Goal: Information Seeking & Learning: Check status

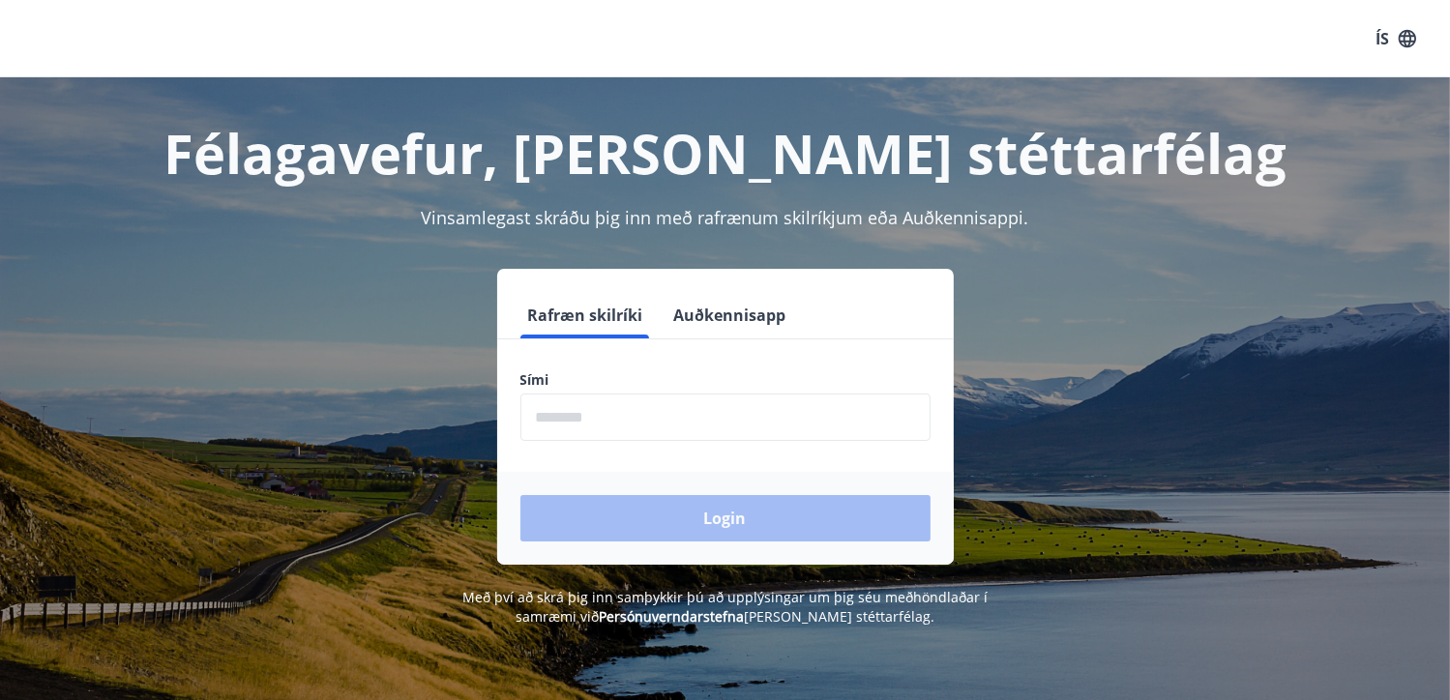
click at [611, 421] on input "phone" at bounding box center [725, 417] width 410 height 47
type input "********"
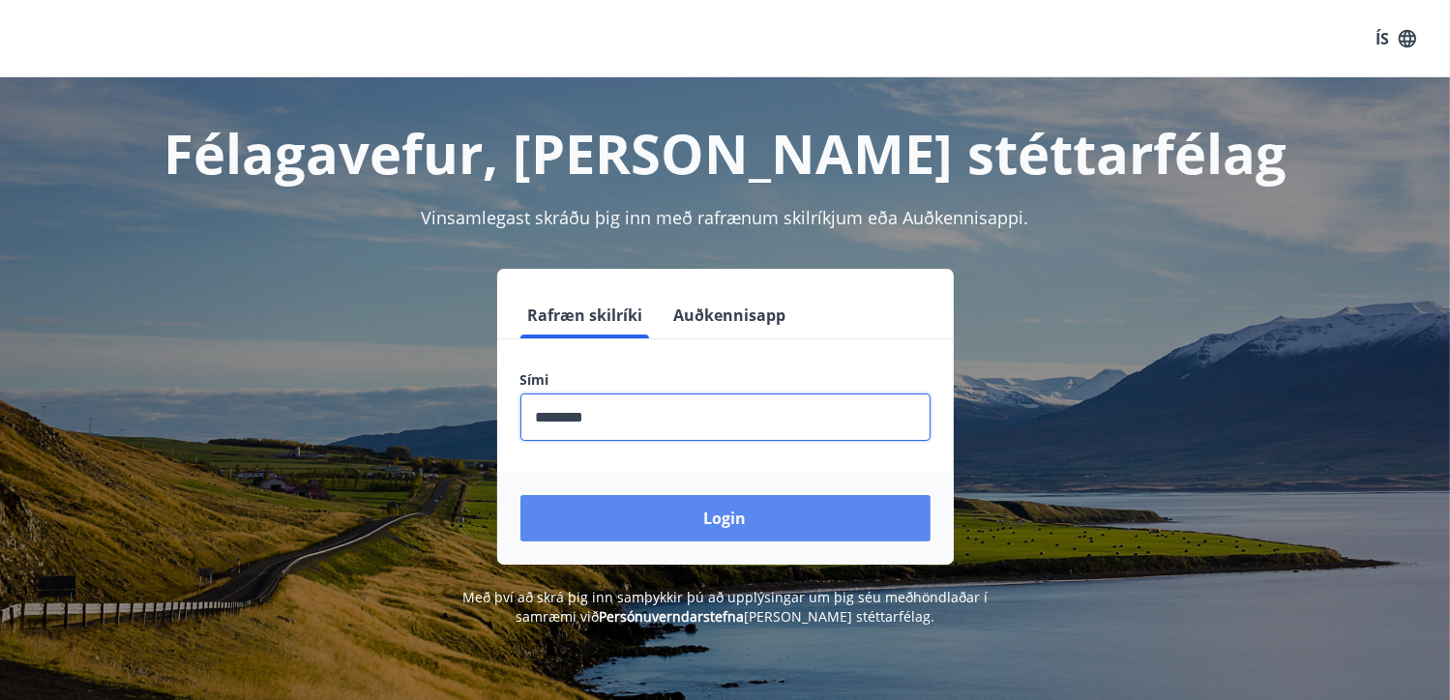
click at [760, 519] on button "Login" at bounding box center [725, 518] width 410 height 46
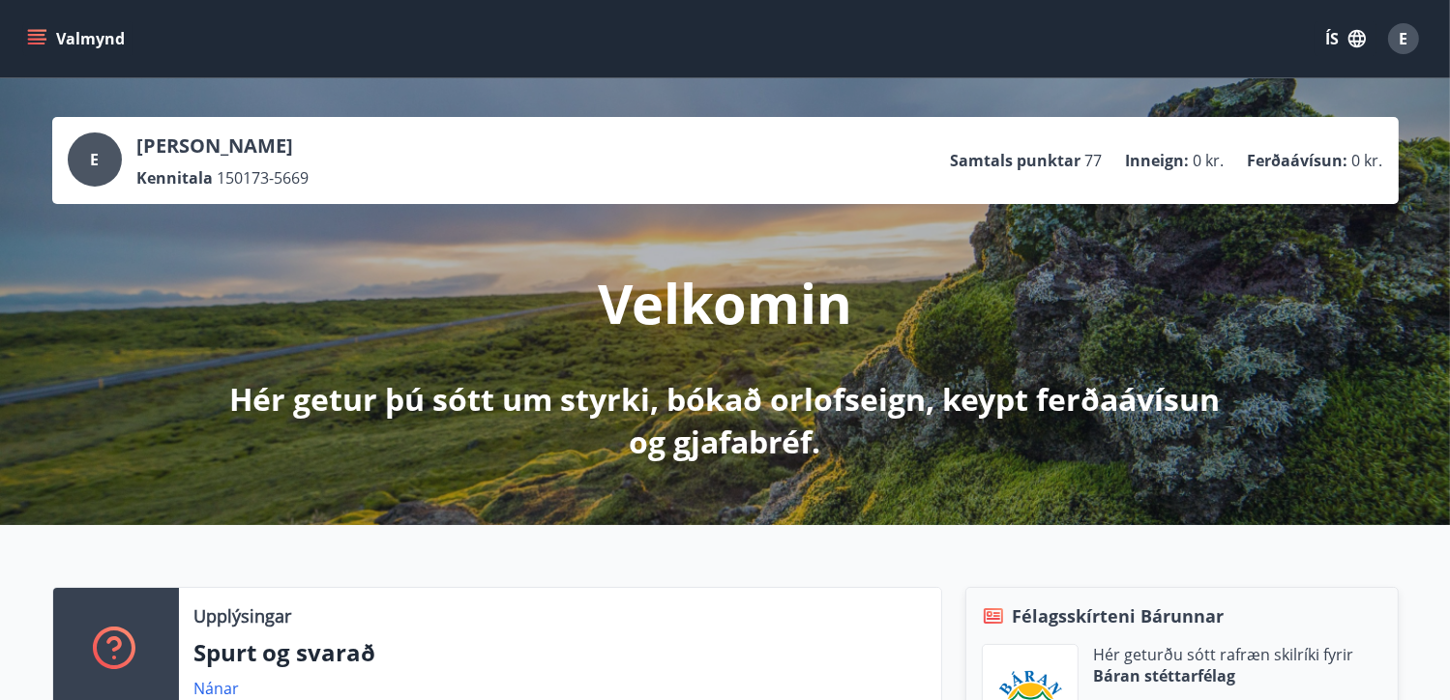
click at [38, 34] on icon "menu" at bounding box center [36, 35] width 17 height 2
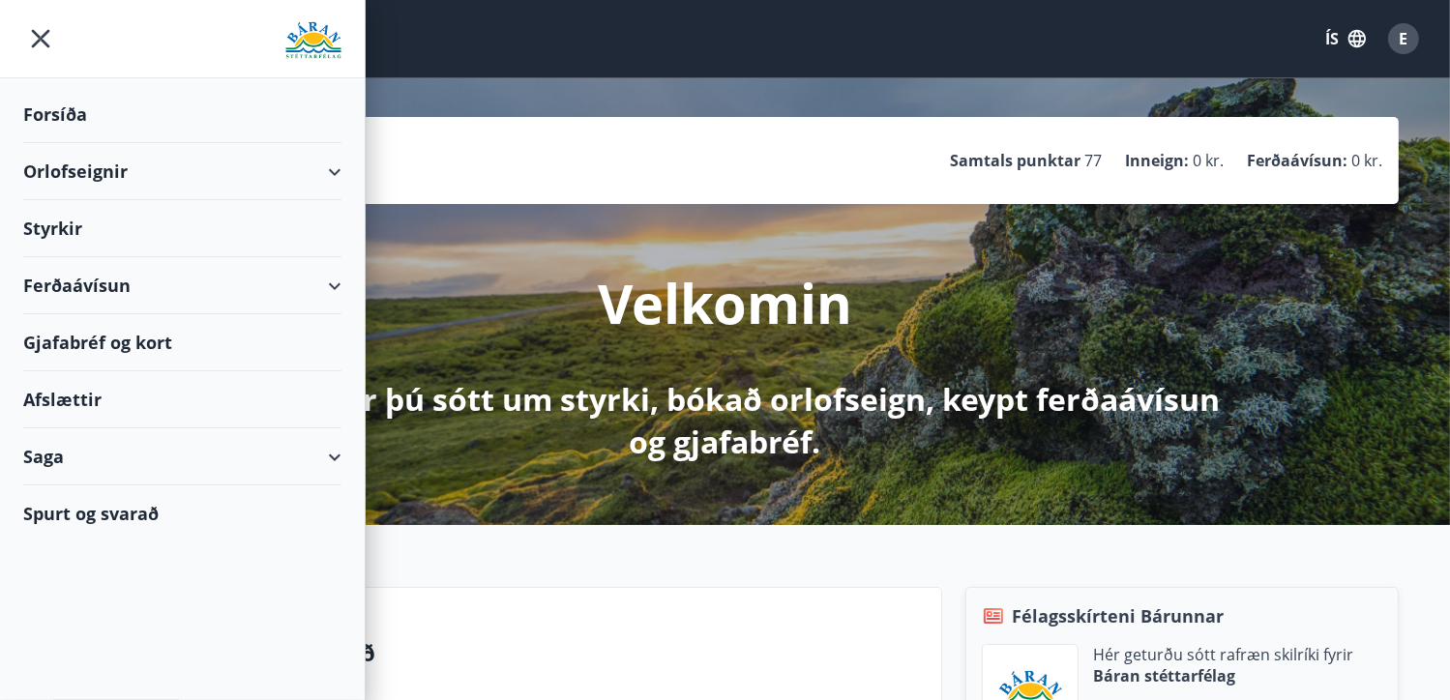
click at [71, 219] on div "Styrkir" at bounding box center [182, 228] width 318 height 57
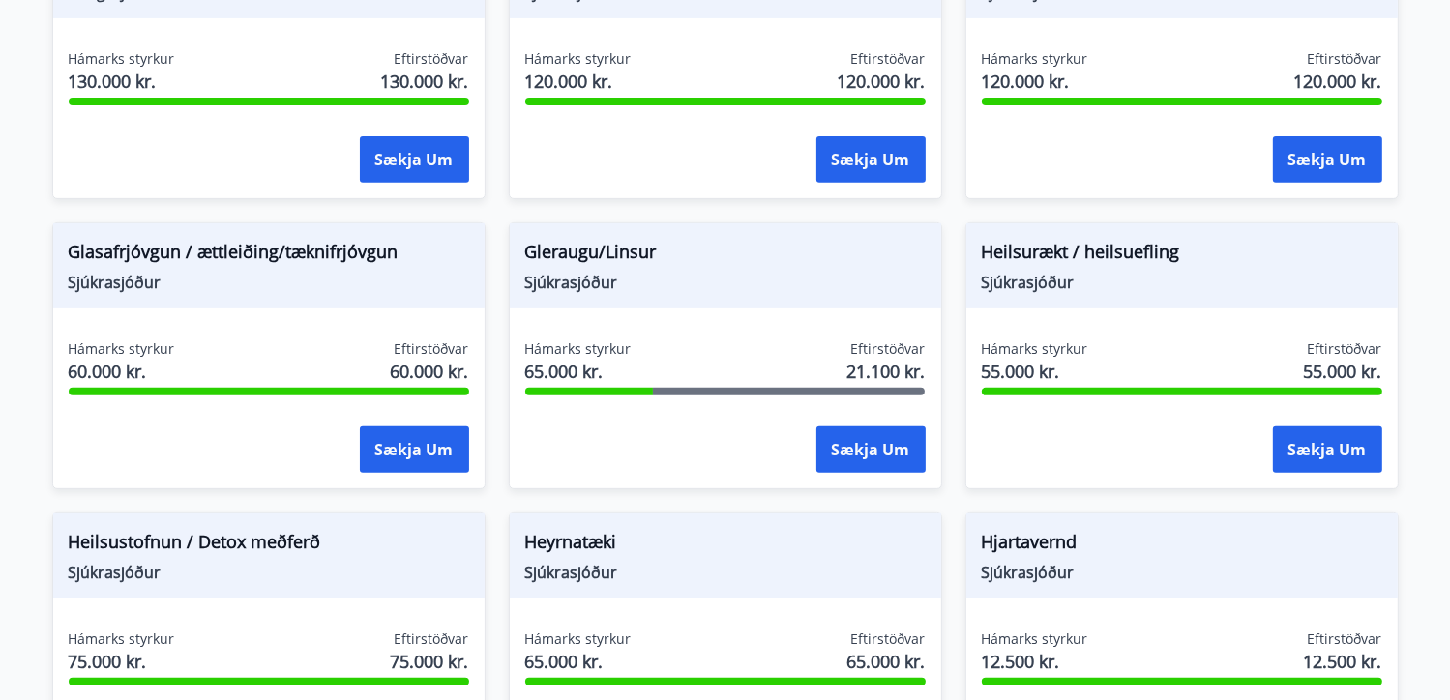
scroll to position [703, 0]
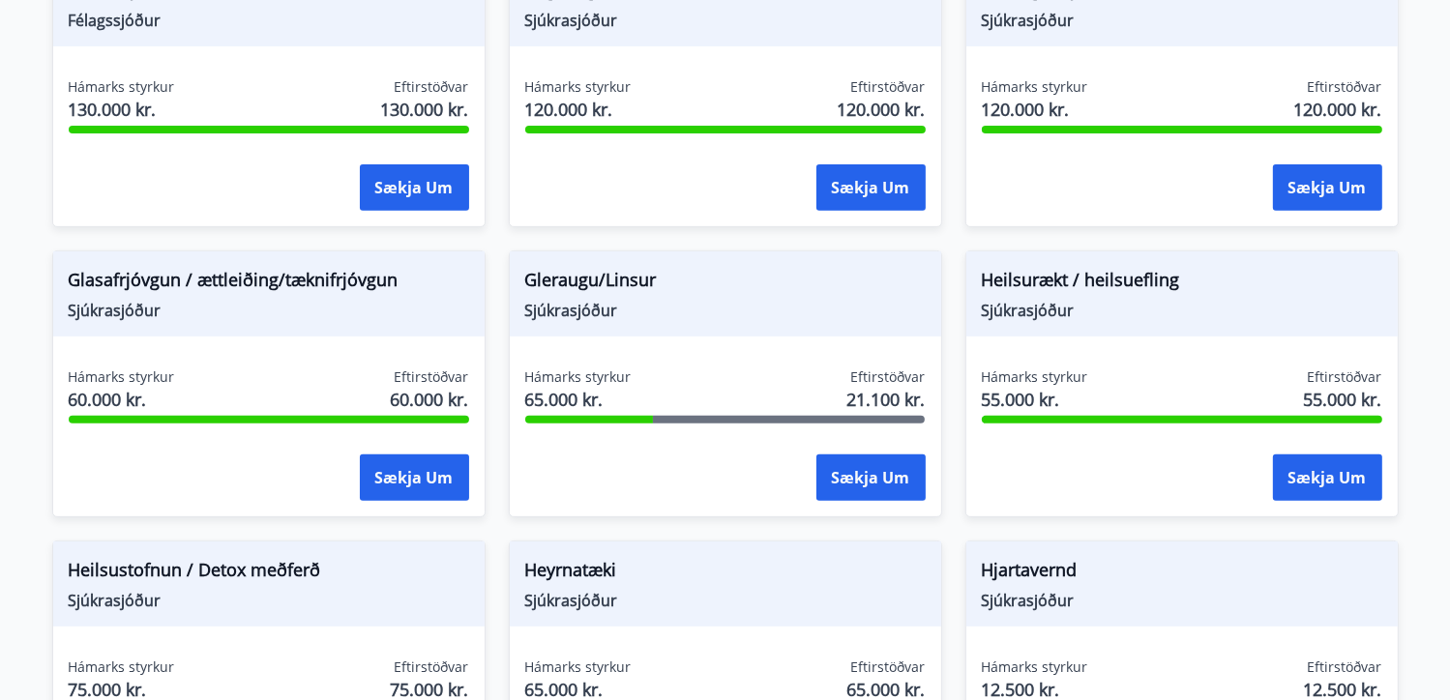
click at [591, 285] on span "Gleraugu/Linsur" at bounding box center [725, 283] width 400 height 33
click at [876, 468] on button "Sækja um" at bounding box center [870, 478] width 109 height 46
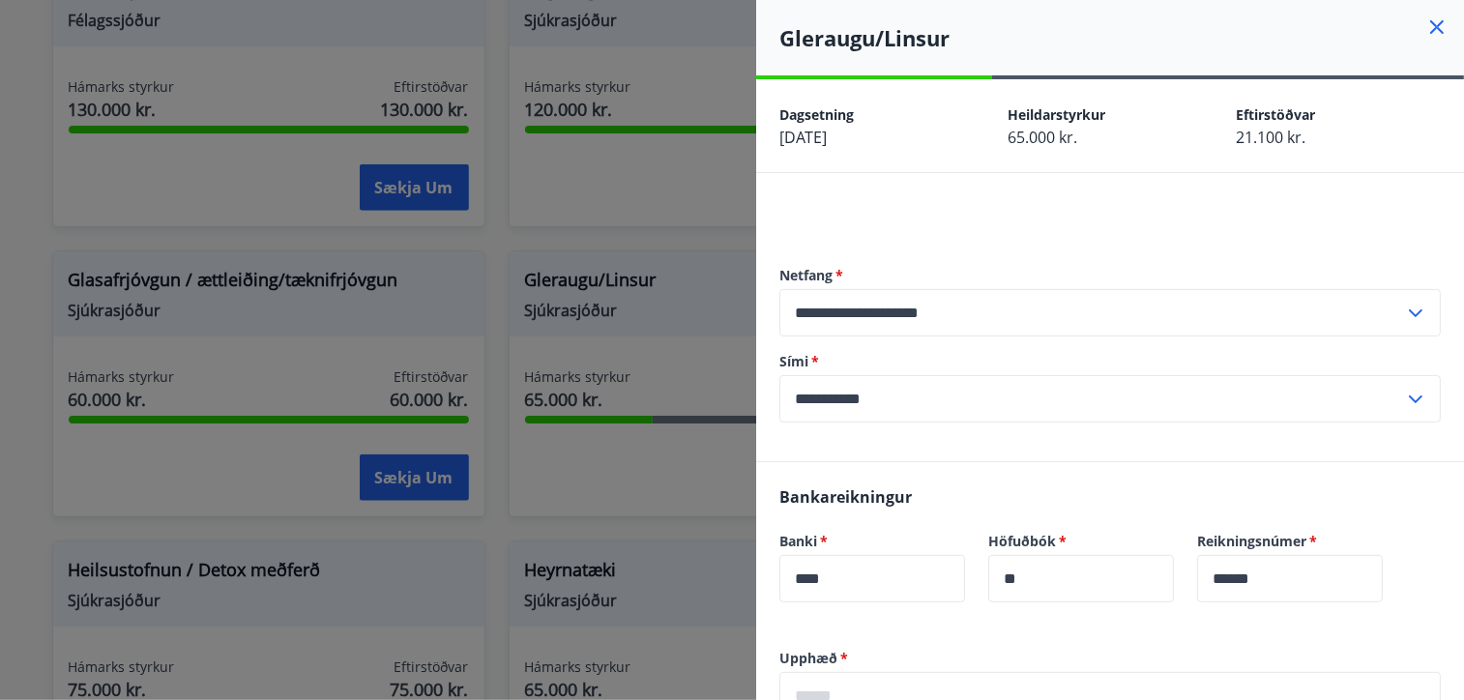
click at [1431, 30] on icon at bounding box center [1438, 27] width 14 height 14
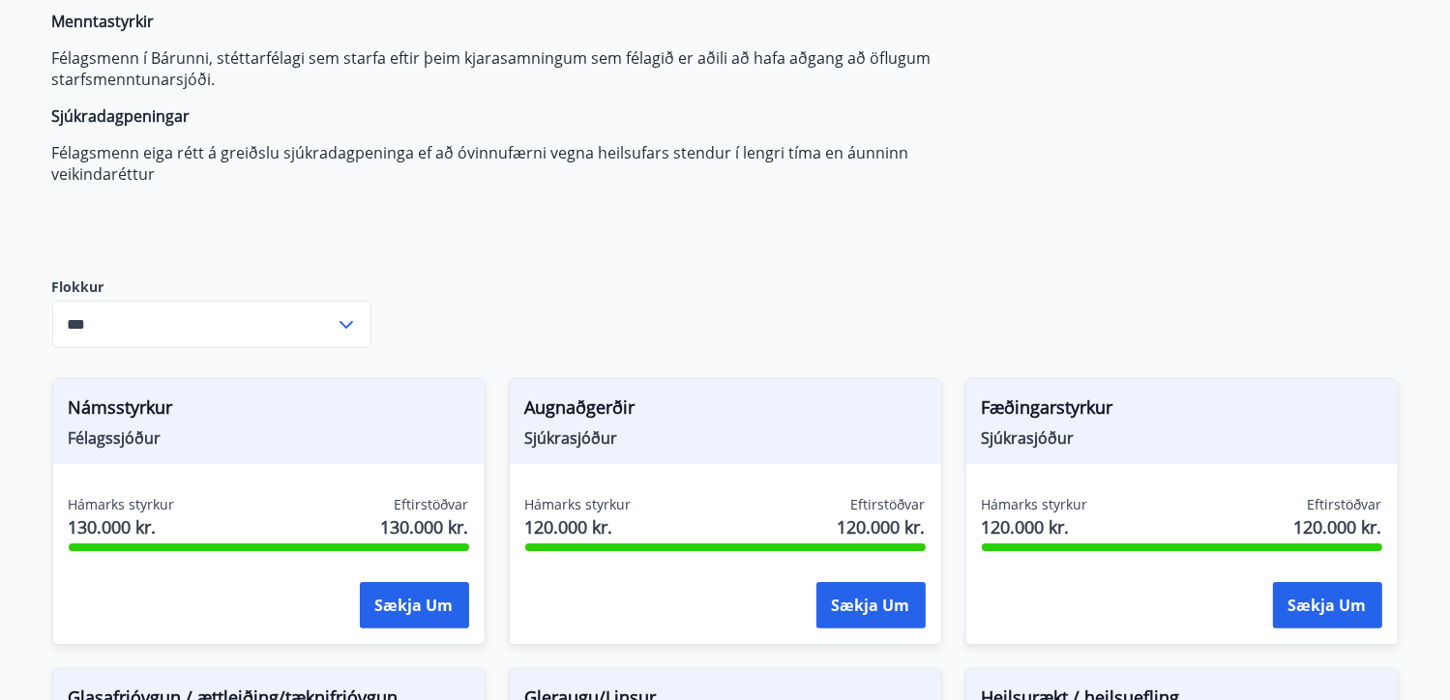
scroll to position [316, 0]
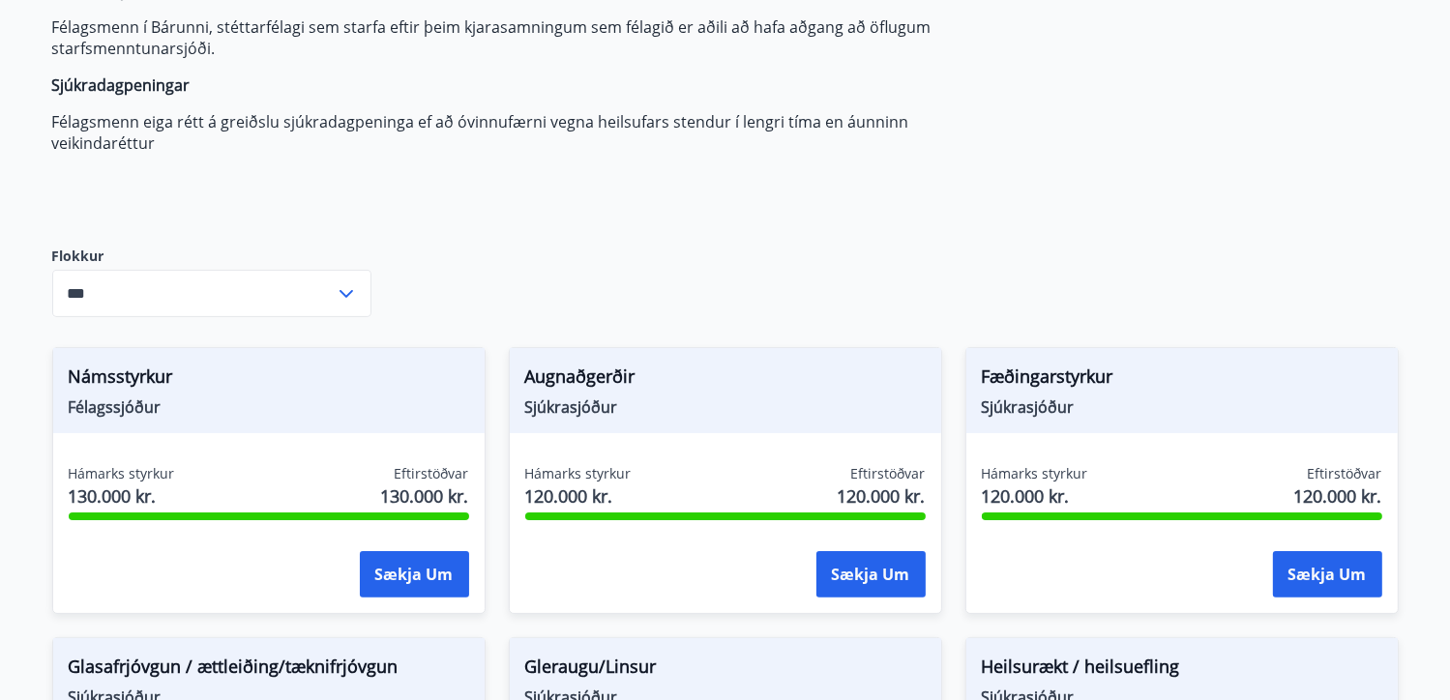
click at [344, 288] on icon at bounding box center [346, 293] width 23 height 23
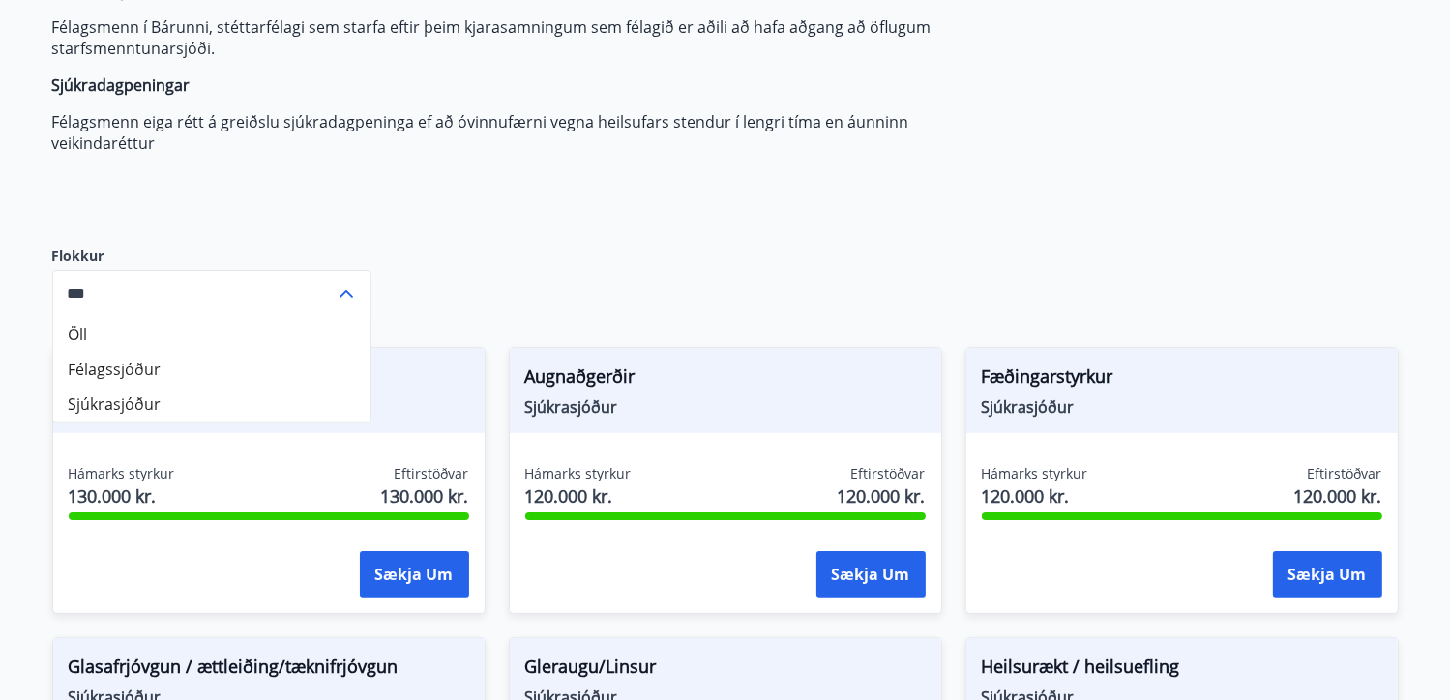
click at [143, 363] on li "Félagssjóður" at bounding box center [211, 369] width 317 height 35
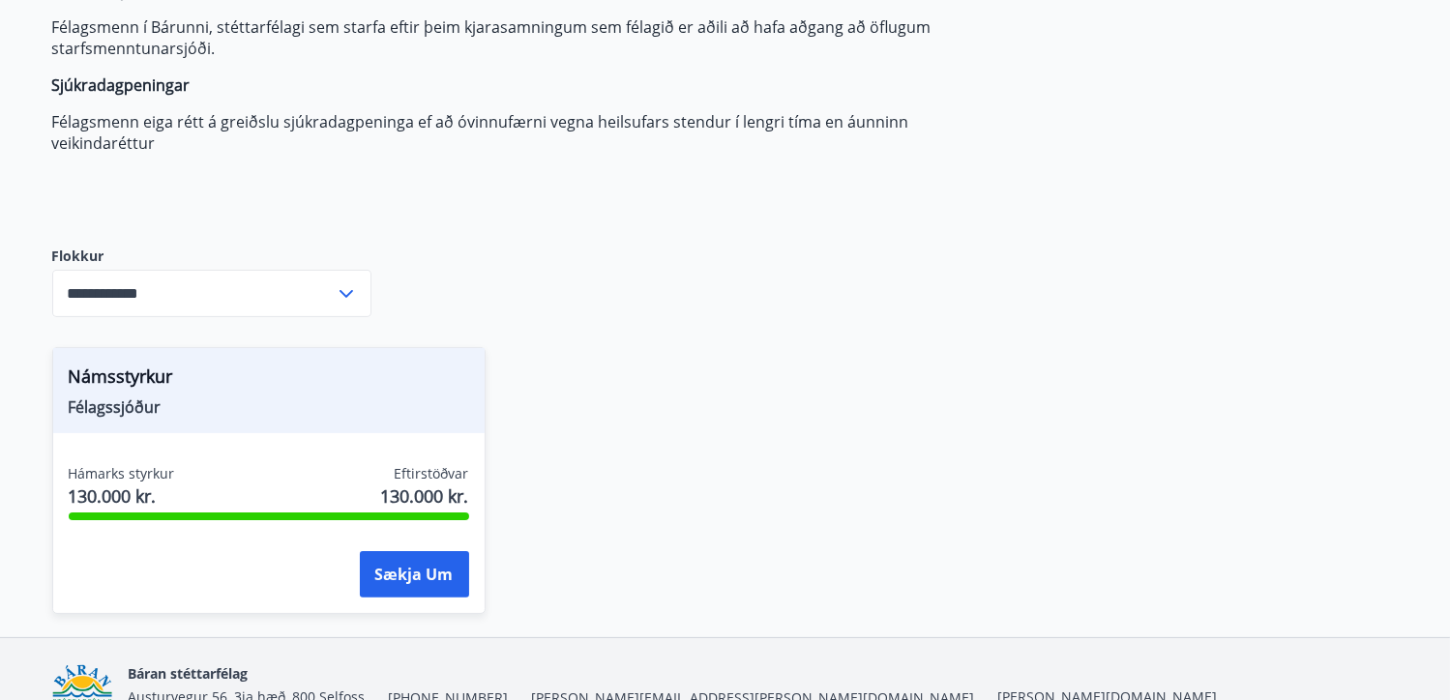
click at [342, 290] on icon at bounding box center [346, 293] width 23 height 23
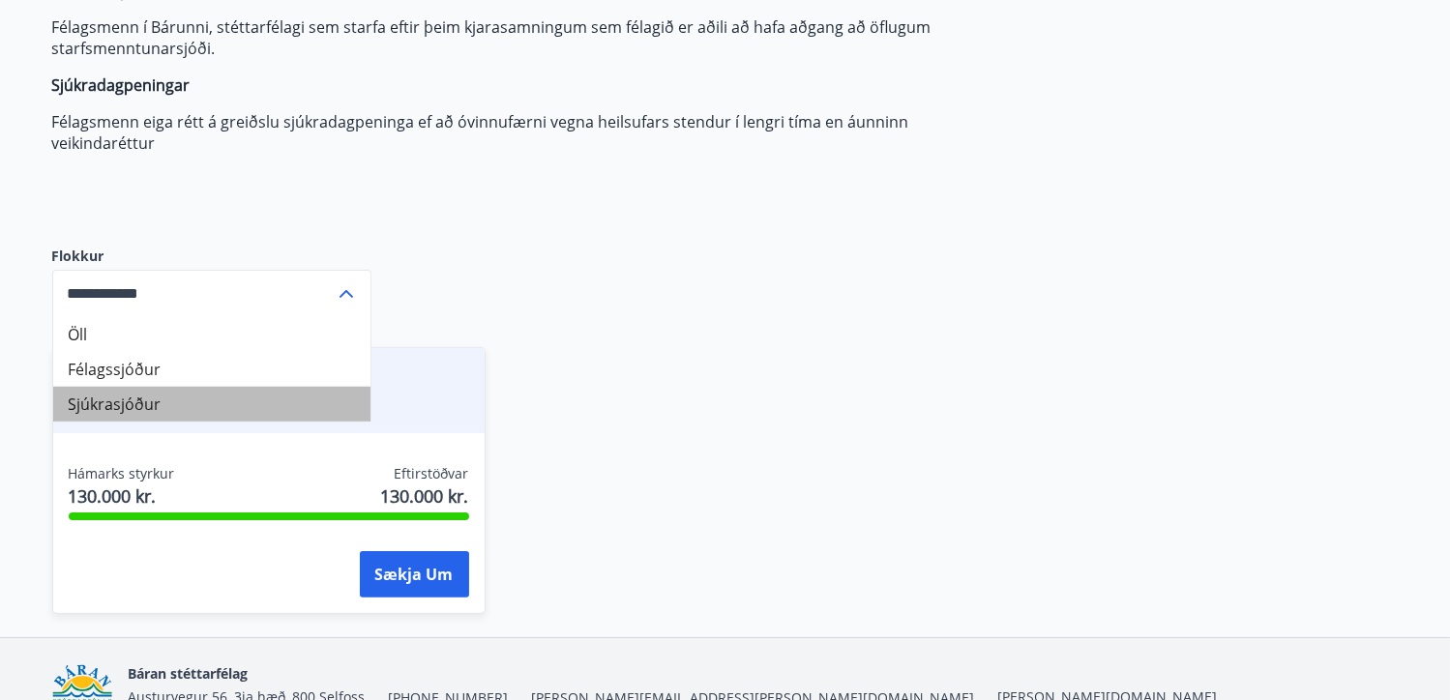
click at [146, 401] on li "Sjúkrasjóður" at bounding box center [211, 404] width 317 height 35
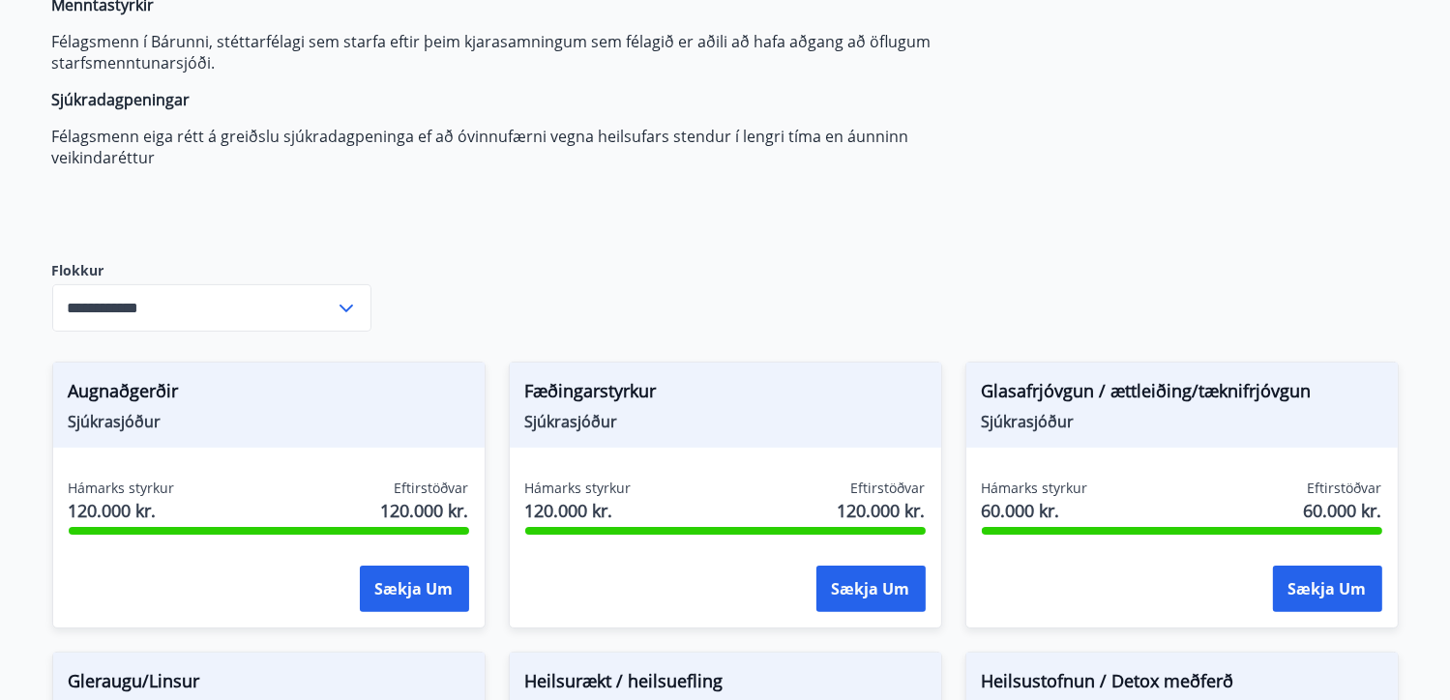
scroll to position [220, 0]
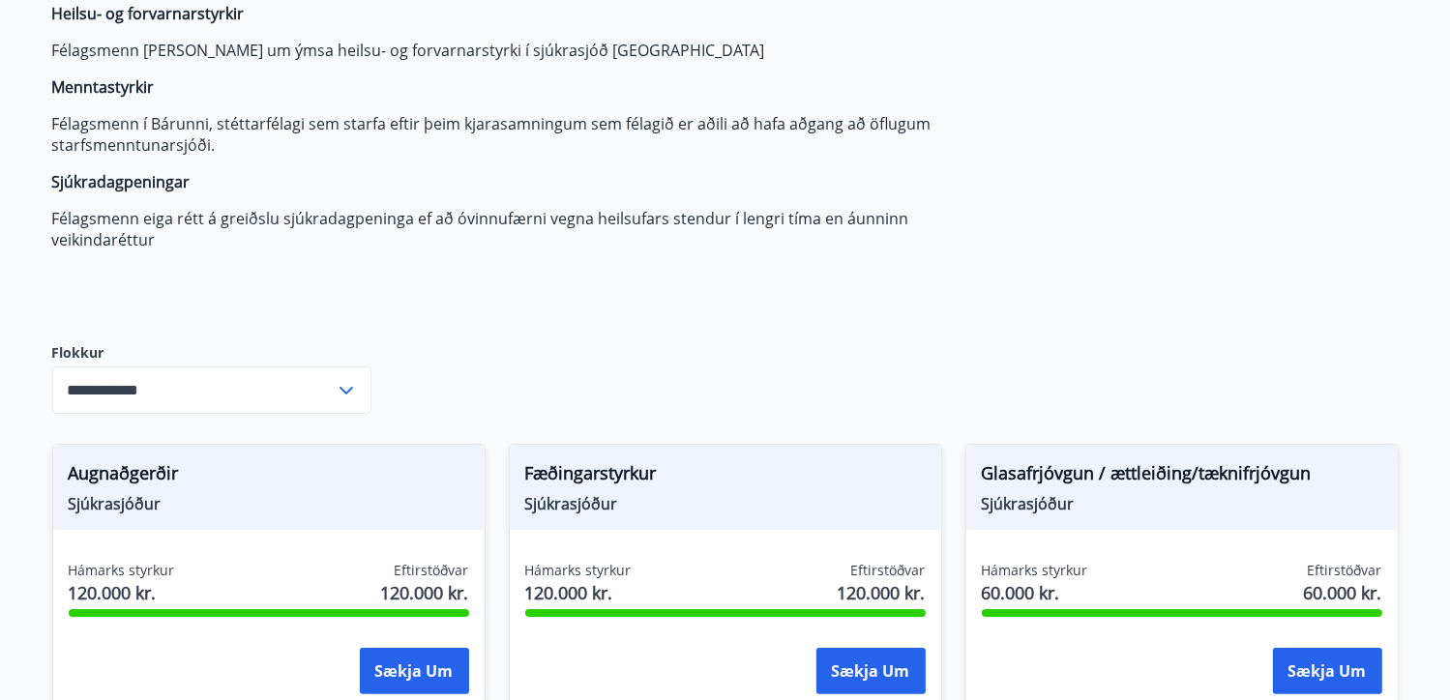
click at [349, 387] on icon at bounding box center [346, 391] width 14 height 8
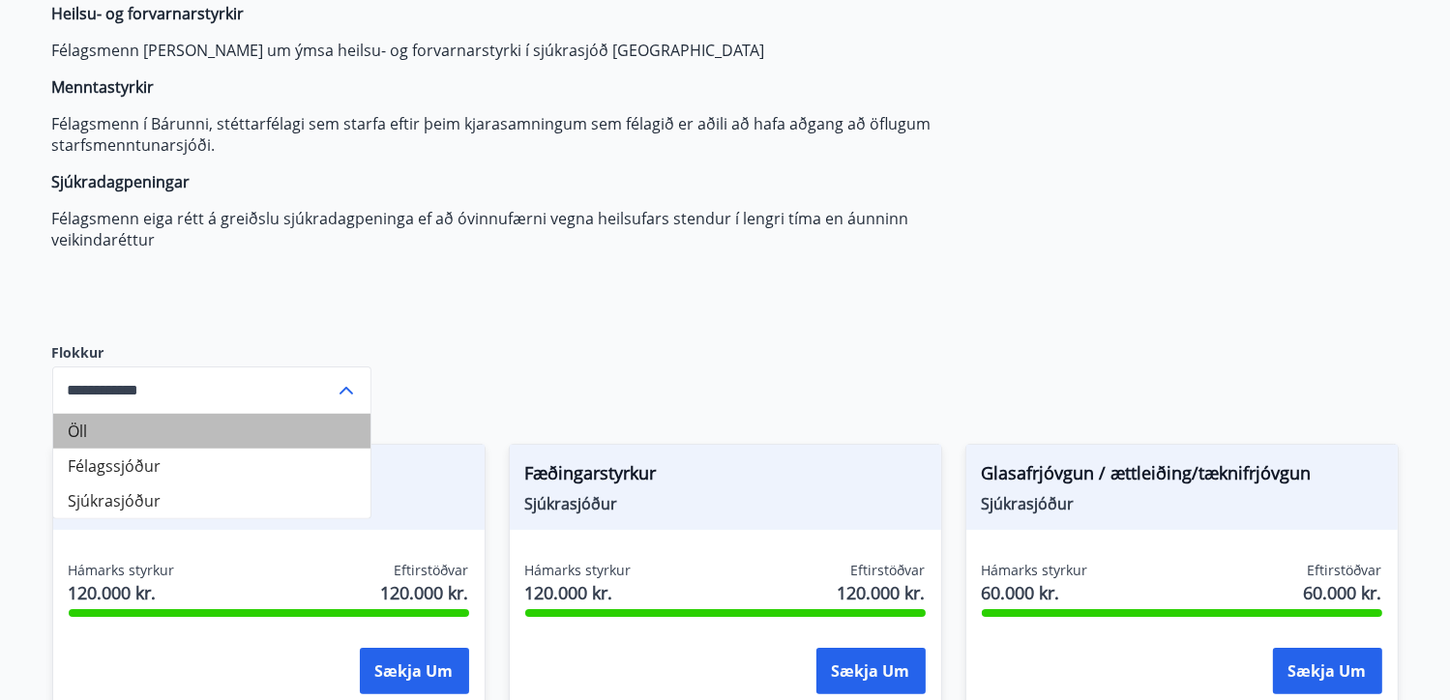
click at [86, 421] on li "Öll" at bounding box center [211, 431] width 317 height 35
type input "***"
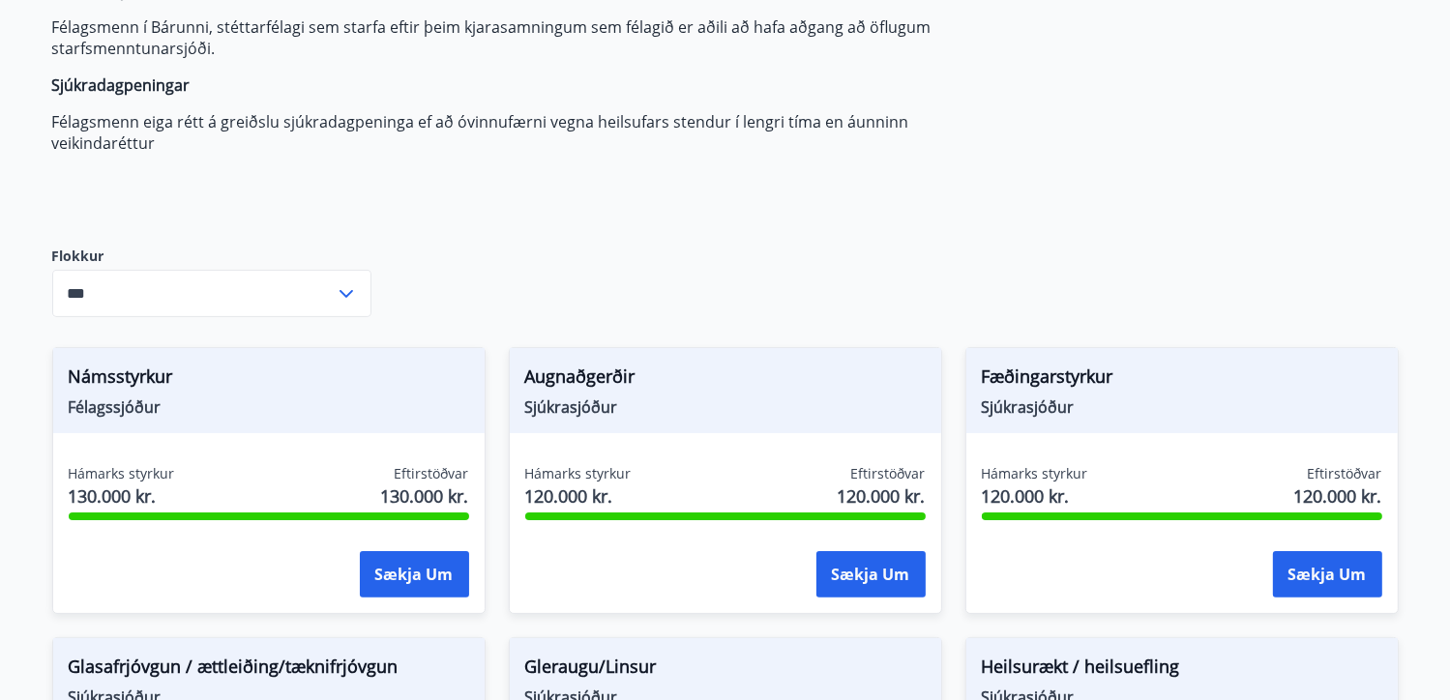
scroll to position [0, 0]
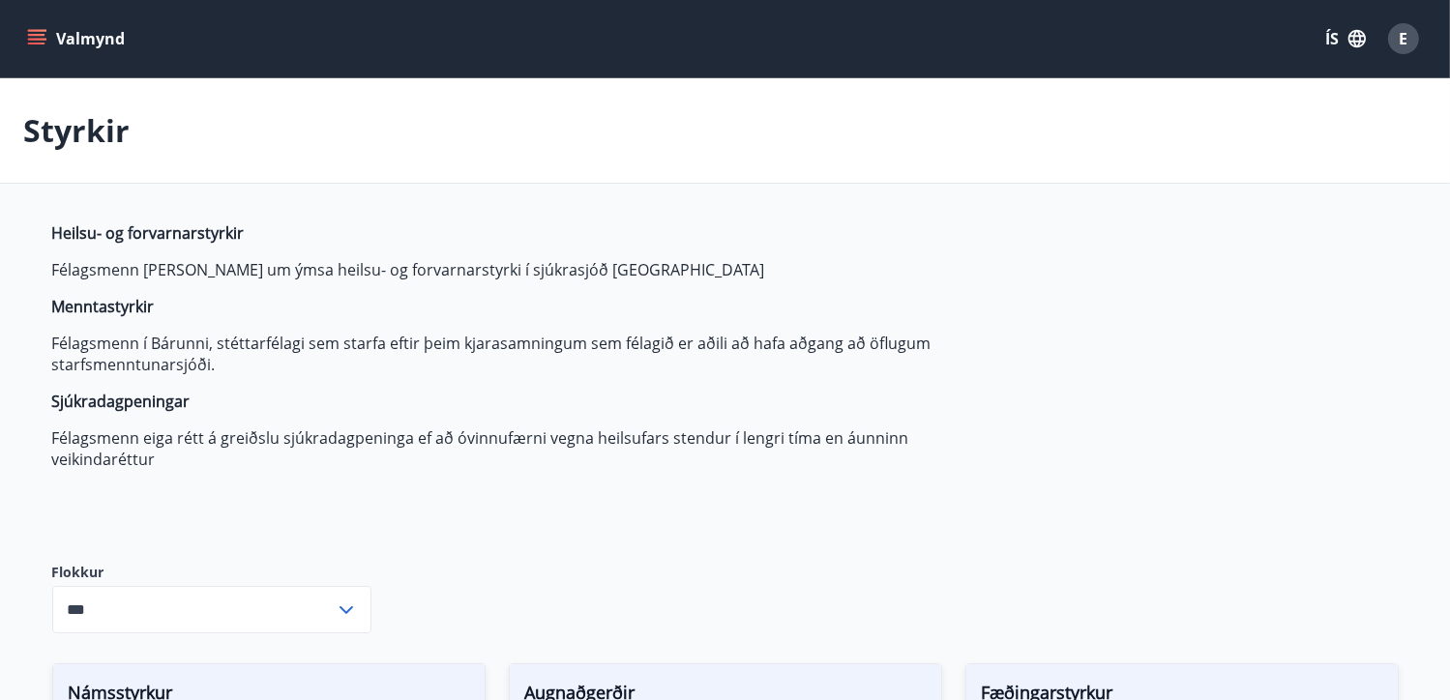
click at [31, 34] on icon "menu" at bounding box center [36, 35] width 17 height 2
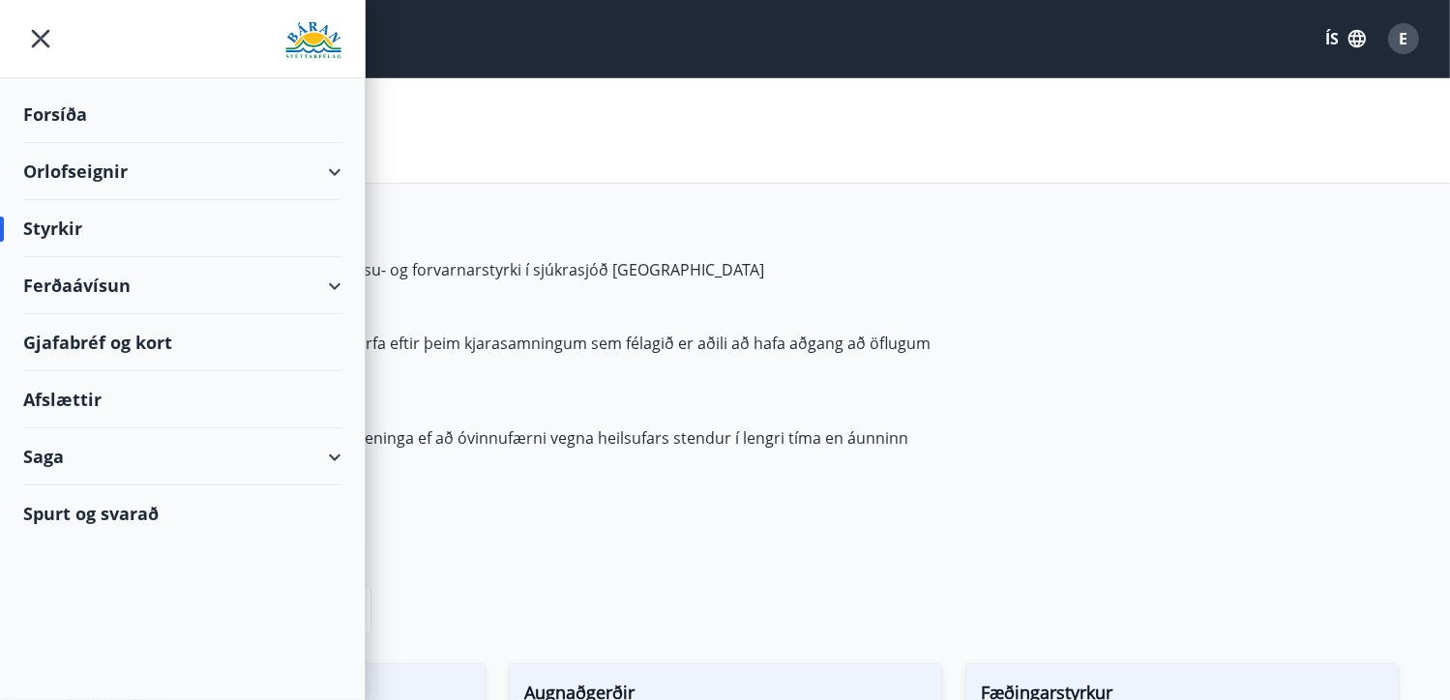
click at [84, 390] on div "Afslættir" at bounding box center [182, 399] width 318 height 57
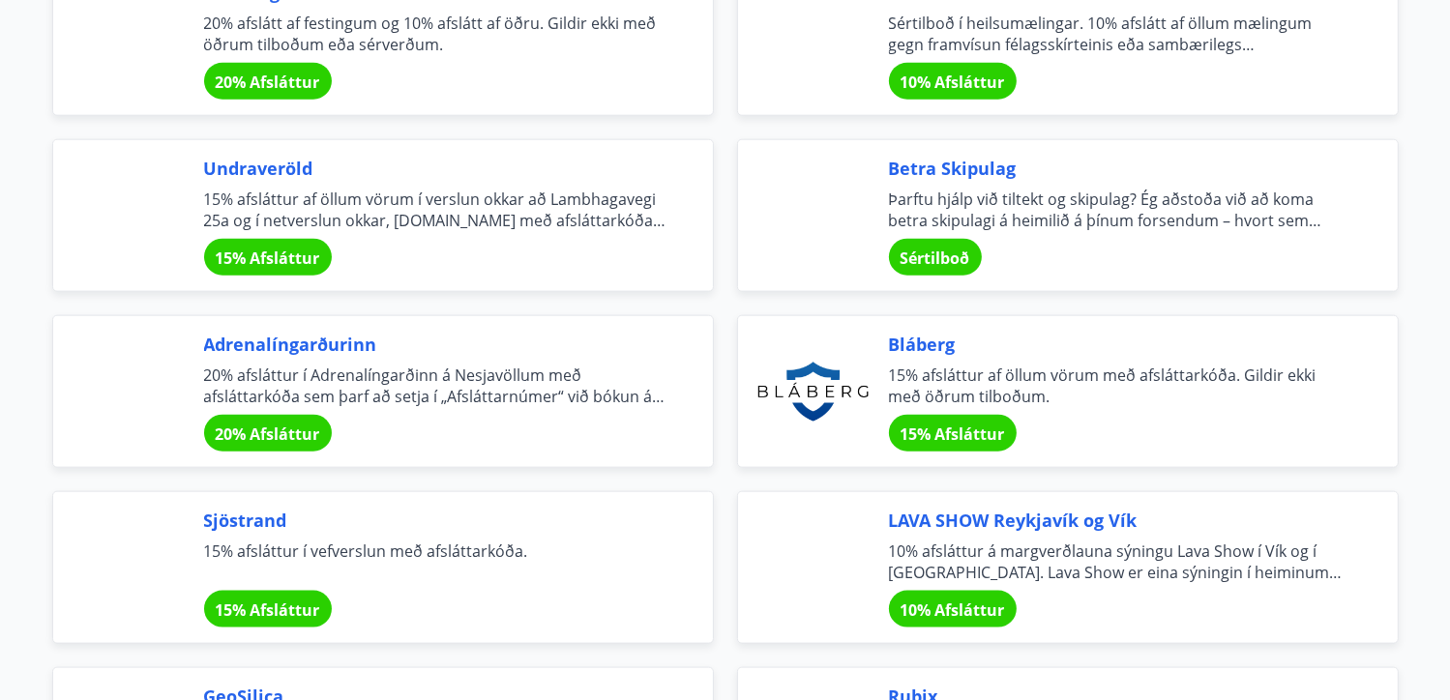
scroll to position [2321, 0]
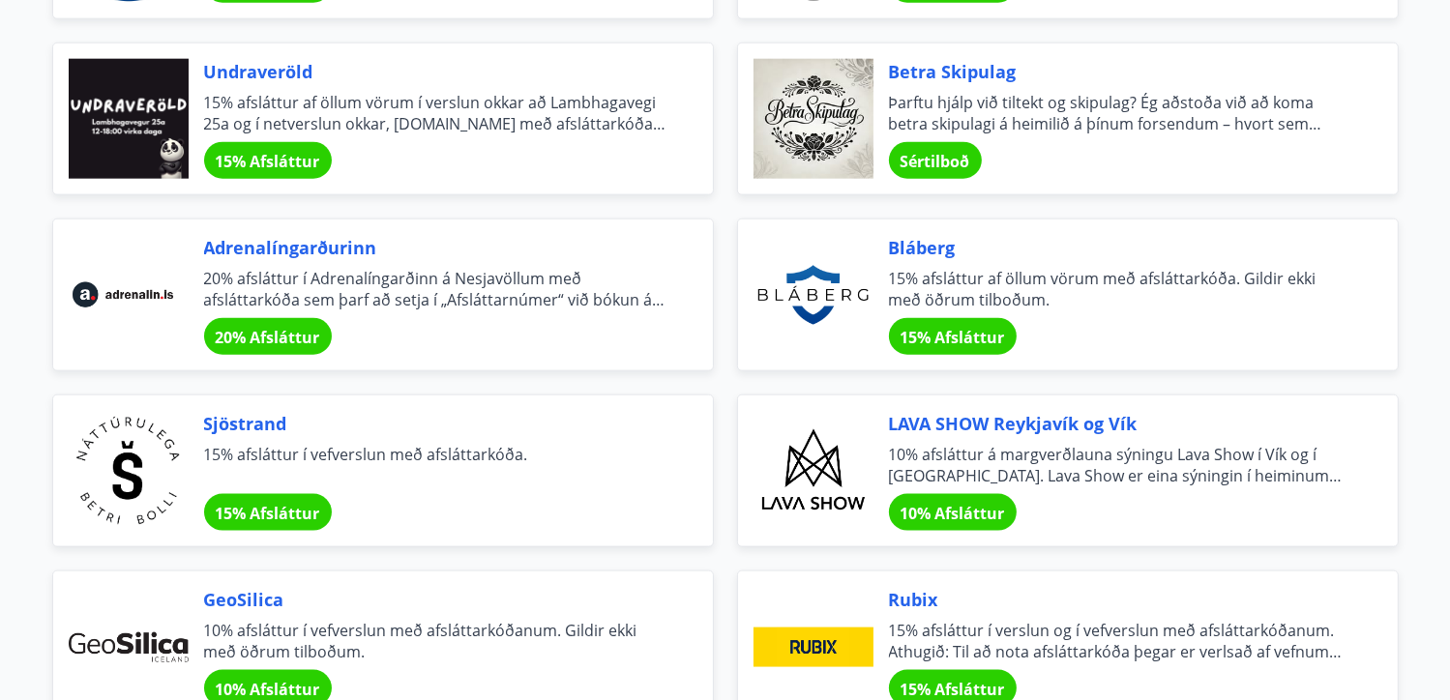
click at [933, 61] on span "Betra Skipulag" at bounding box center [1120, 71] width 462 height 25
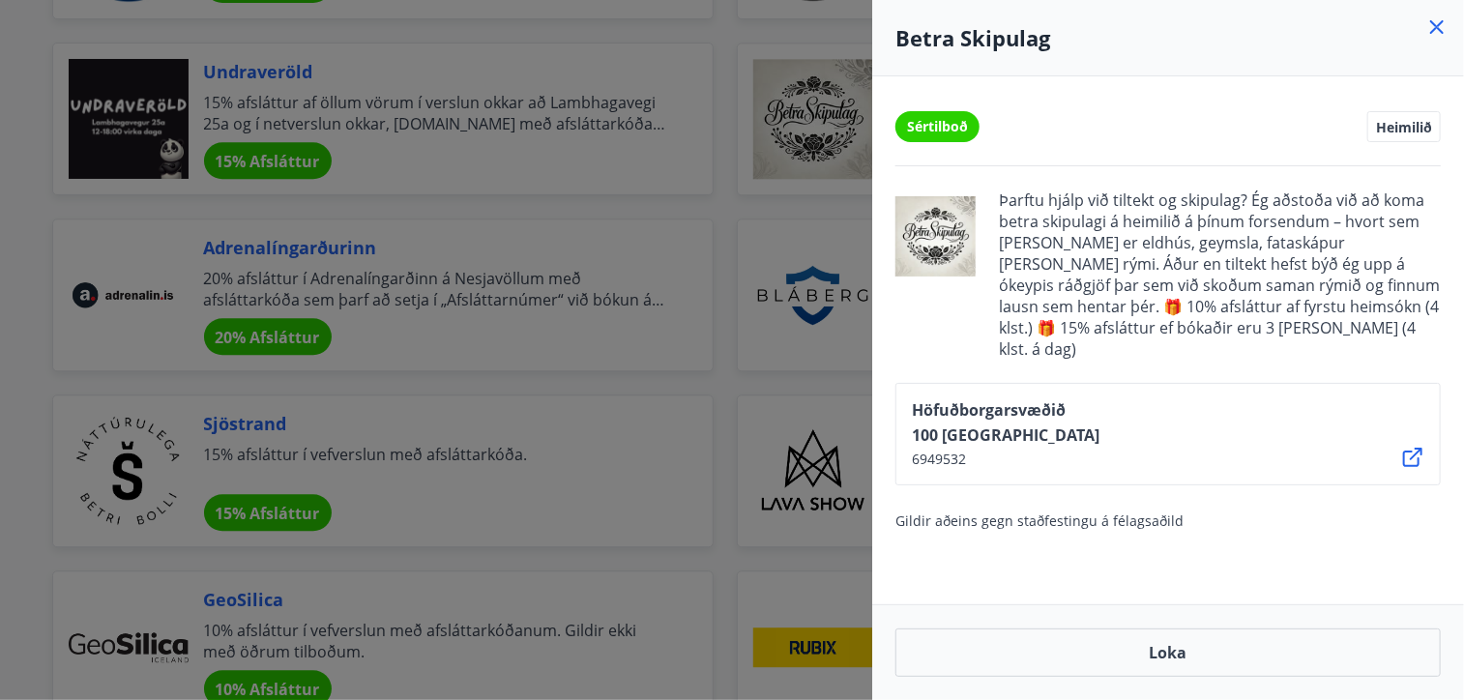
click at [1436, 21] on icon at bounding box center [1437, 26] width 23 height 23
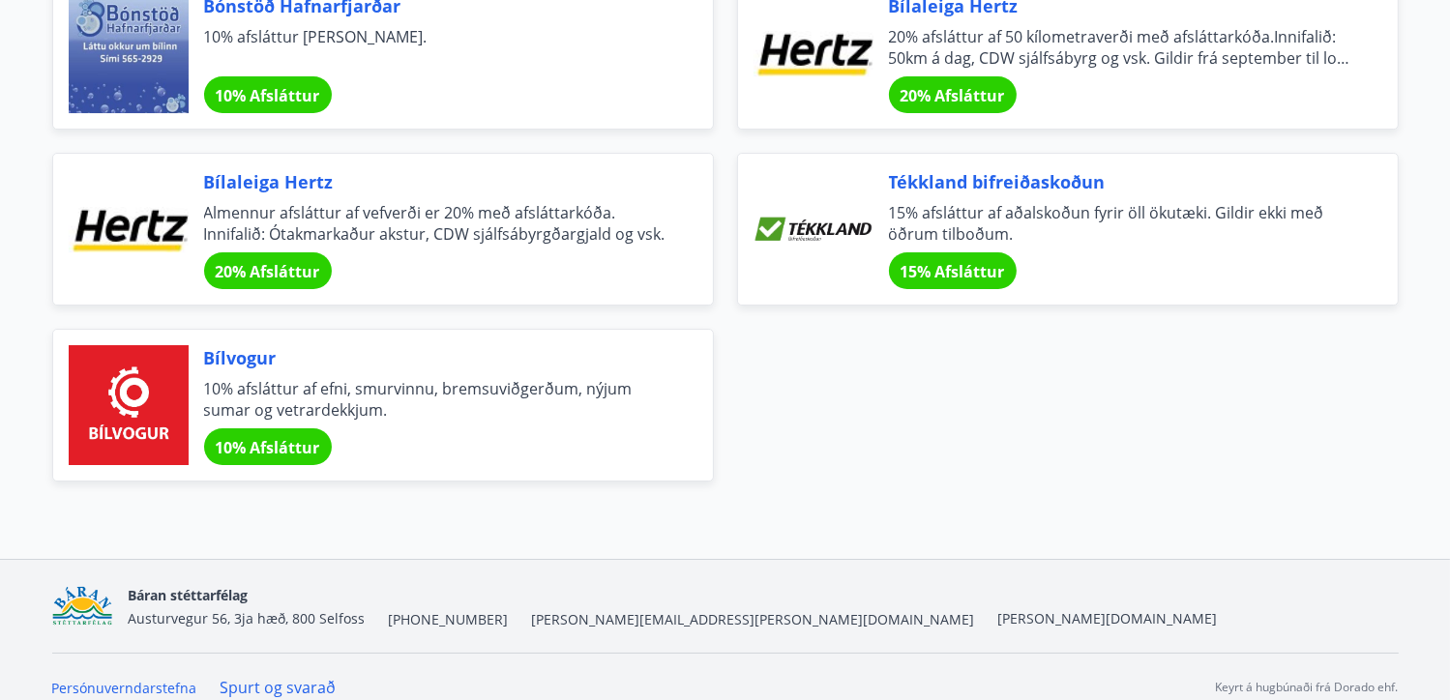
scroll to position [6794, 0]
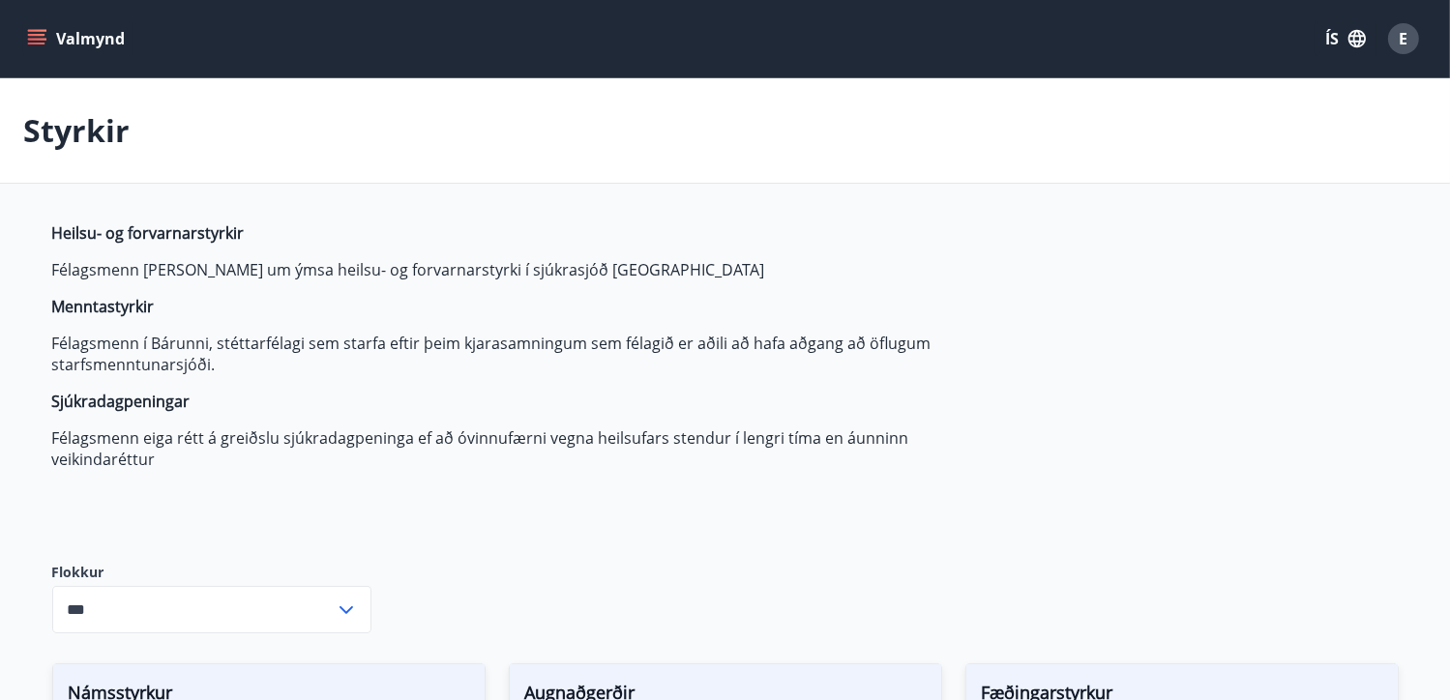
type input "***"
click at [42, 36] on icon "menu" at bounding box center [36, 38] width 19 height 19
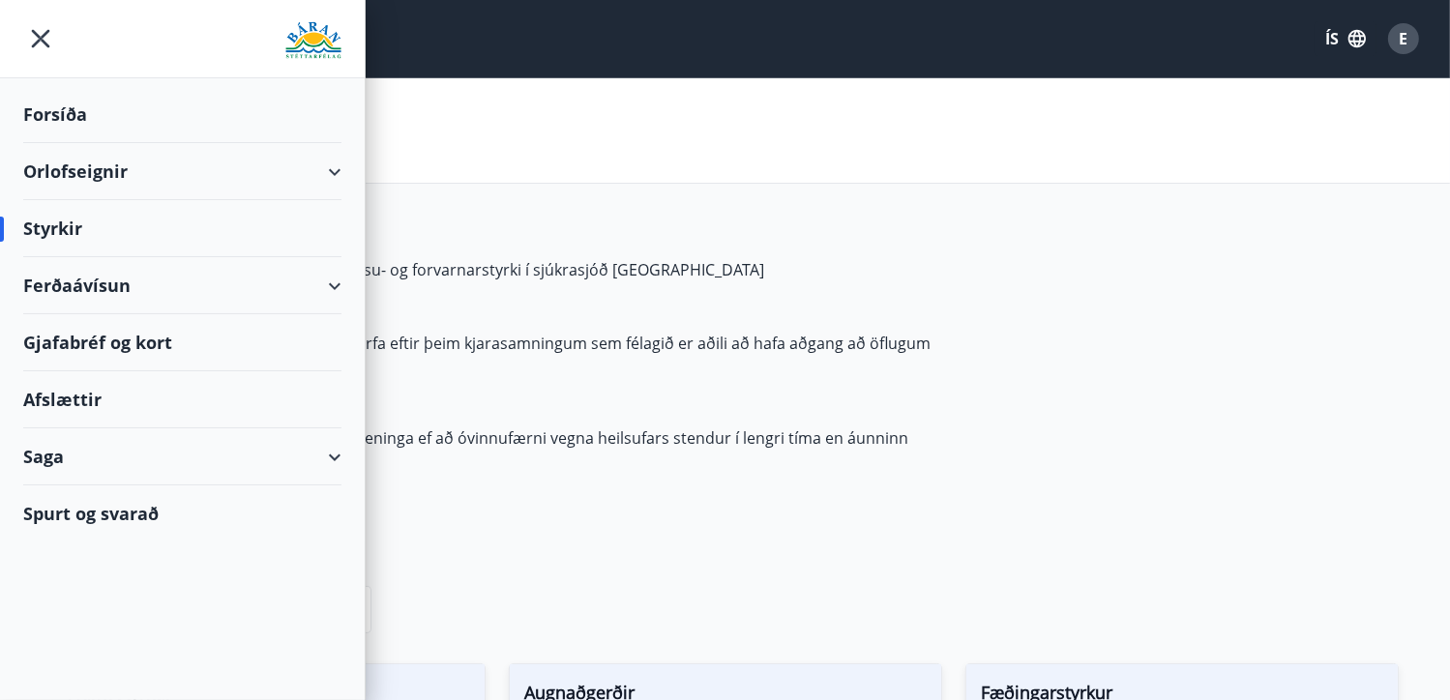
click at [333, 455] on div "Saga" at bounding box center [182, 456] width 318 height 57
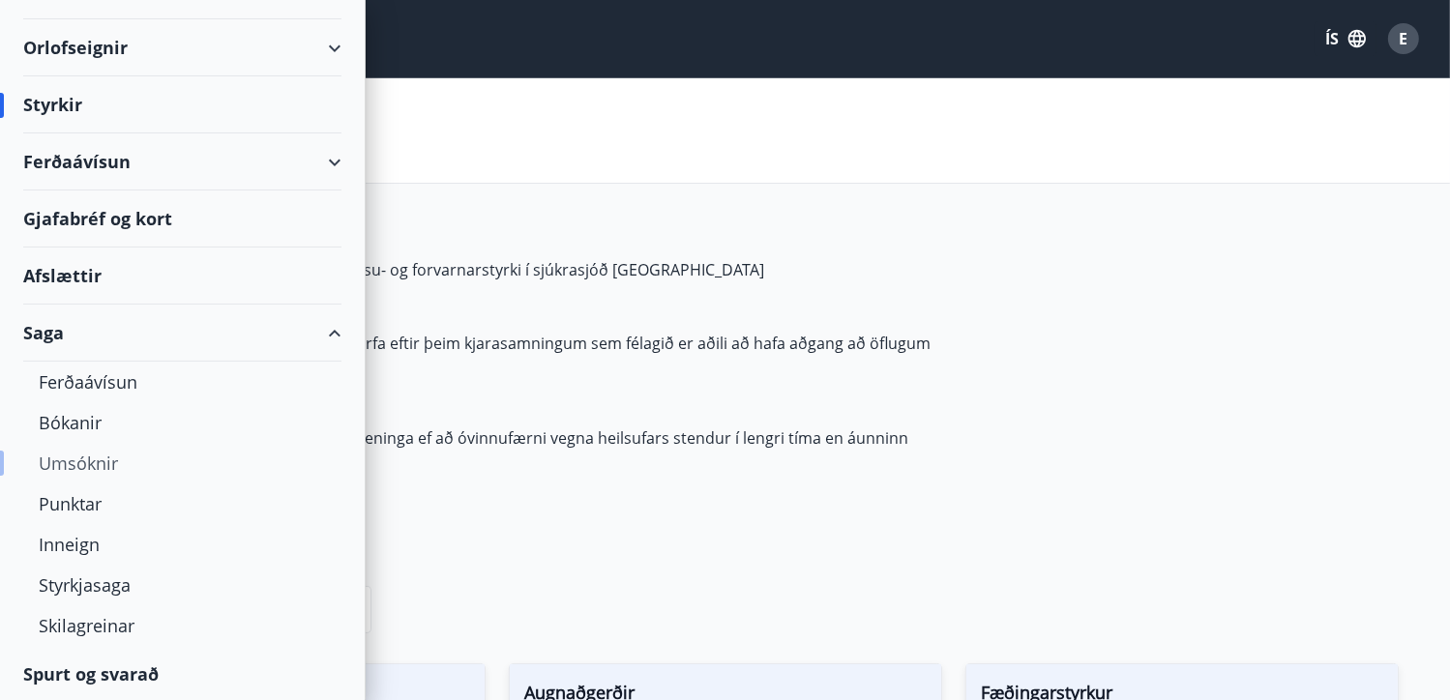
scroll to position [97, 0]
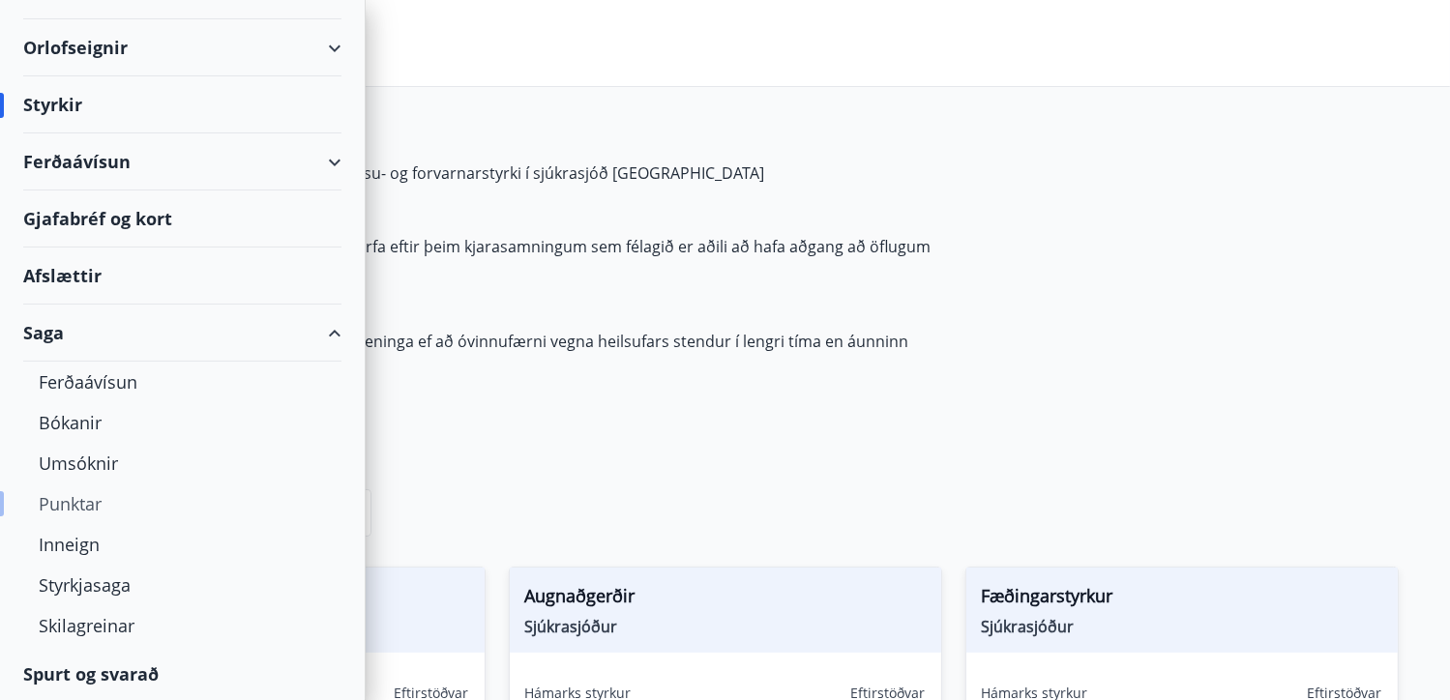
click at [89, 502] on div "Punktar" at bounding box center [182, 504] width 287 height 41
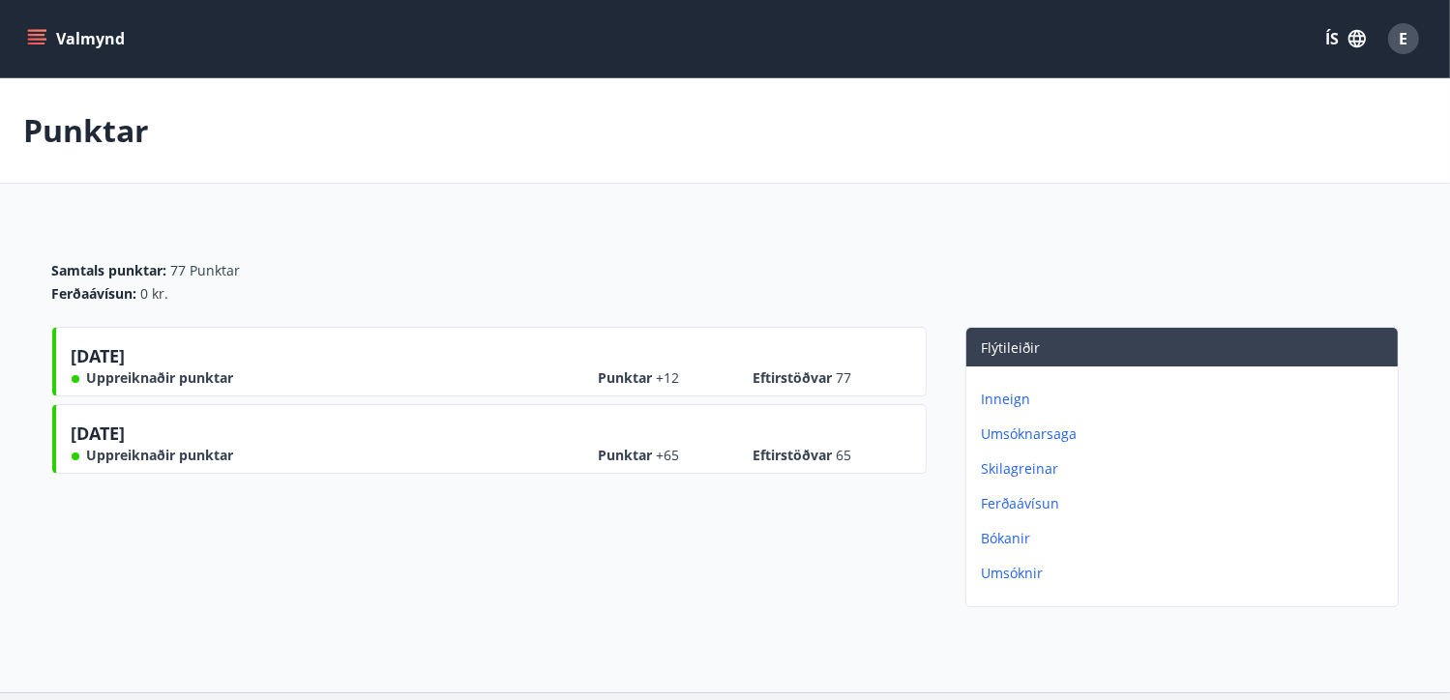
click at [1019, 572] on p "Umsóknir" at bounding box center [1186, 573] width 408 height 19
click at [1021, 537] on p "Bókanir" at bounding box center [1186, 538] width 408 height 19
click at [1032, 430] on p "Umsóknarsaga" at bounding box center [1186, 434] width 408 height 19
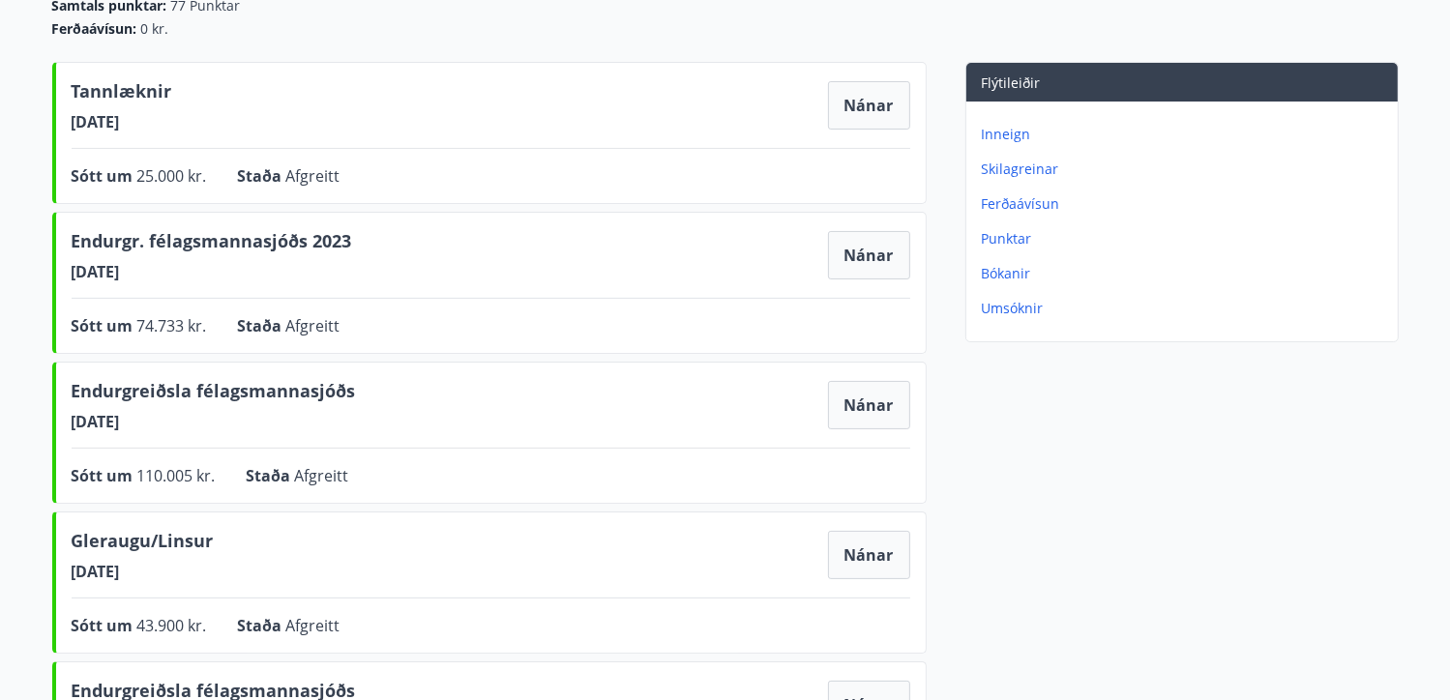
scroll to position [193, 0]
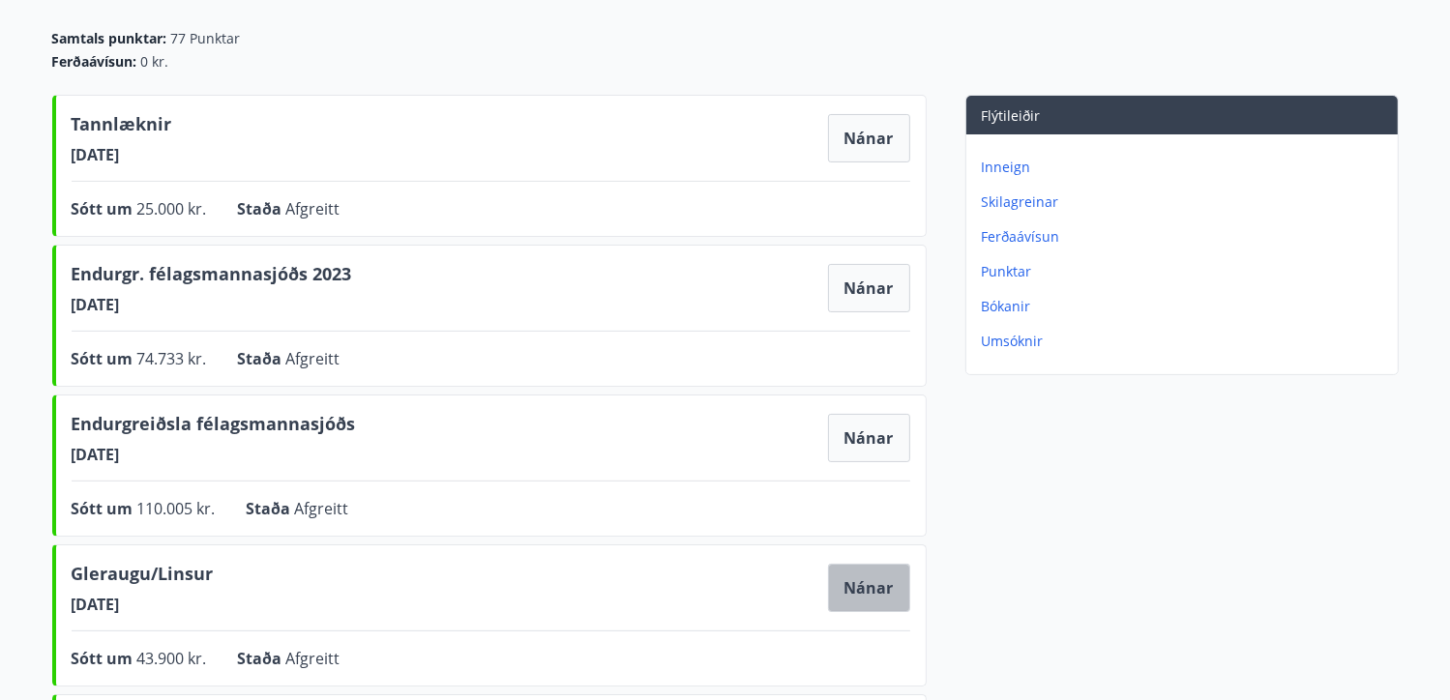
click at [884, 591] on button "Nánar" at bounding box center [869, 588] width 82 height 48
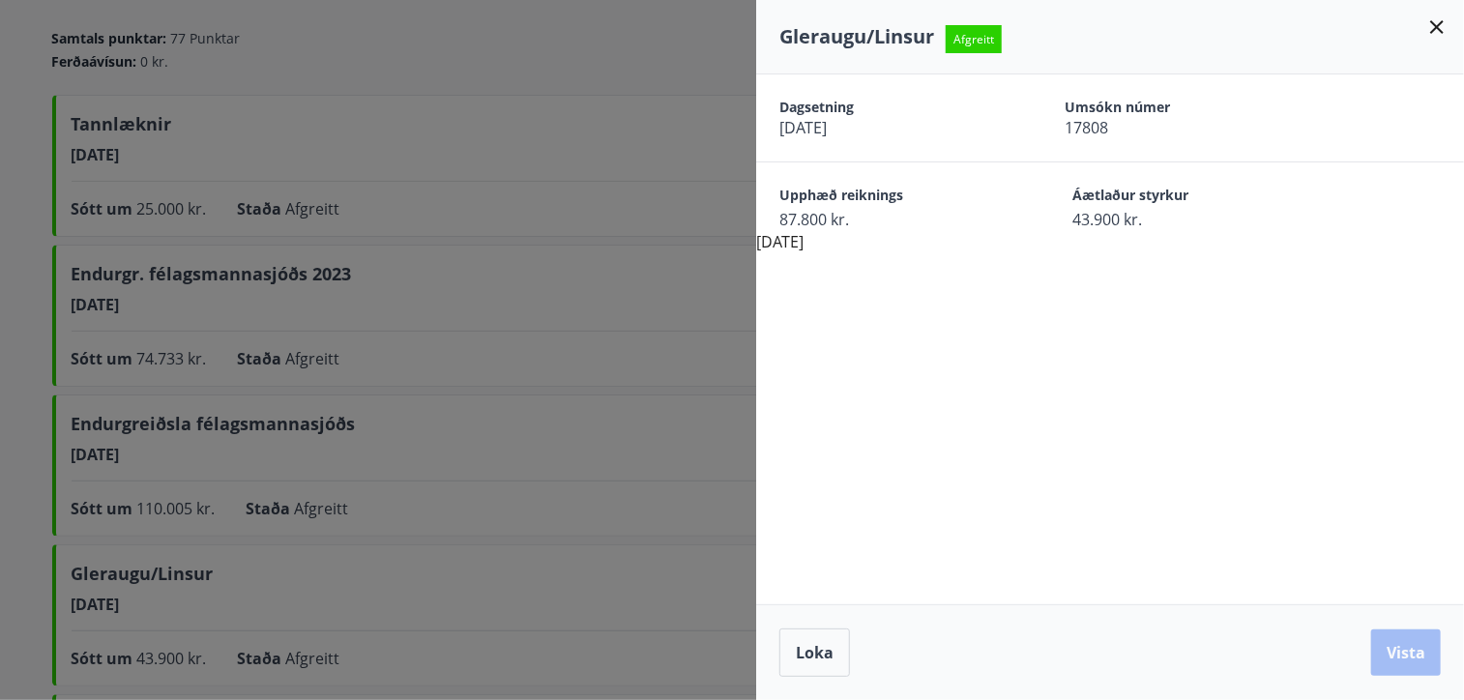
click at [1441, 29] on icon at bounding box center [1437, 26] width 23 height 23
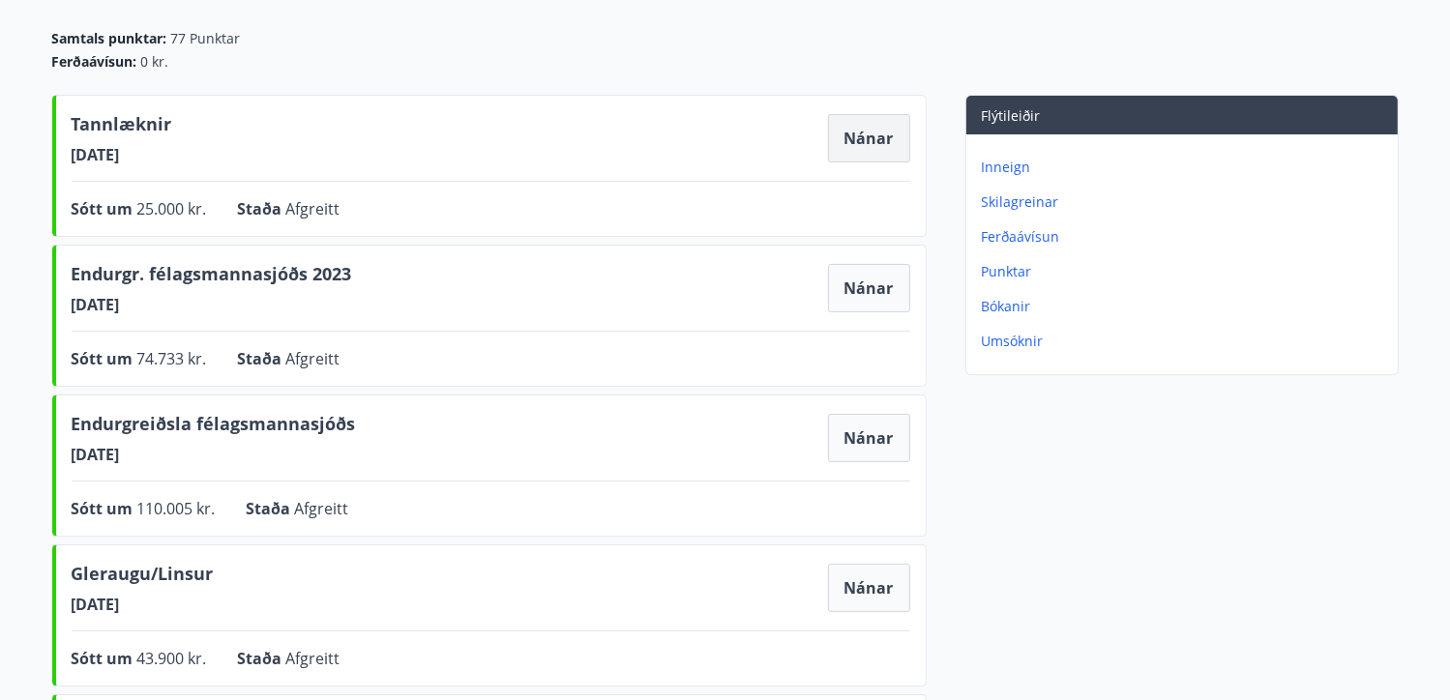
click at [883, 136] on button "Nánar" at bounding box center [869, 138] width 82 height 48
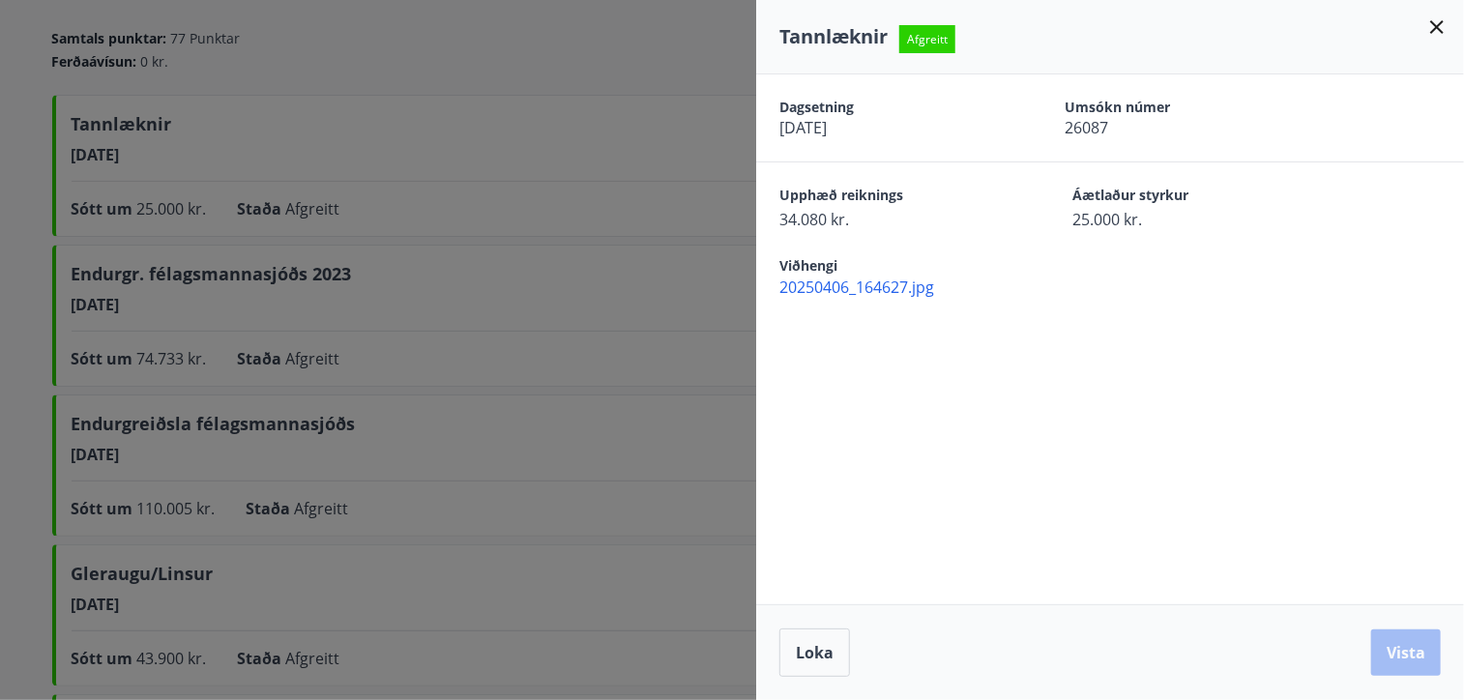
click at [1442, 25] on icon at bounding box center [1437, 26] width 23 height 23
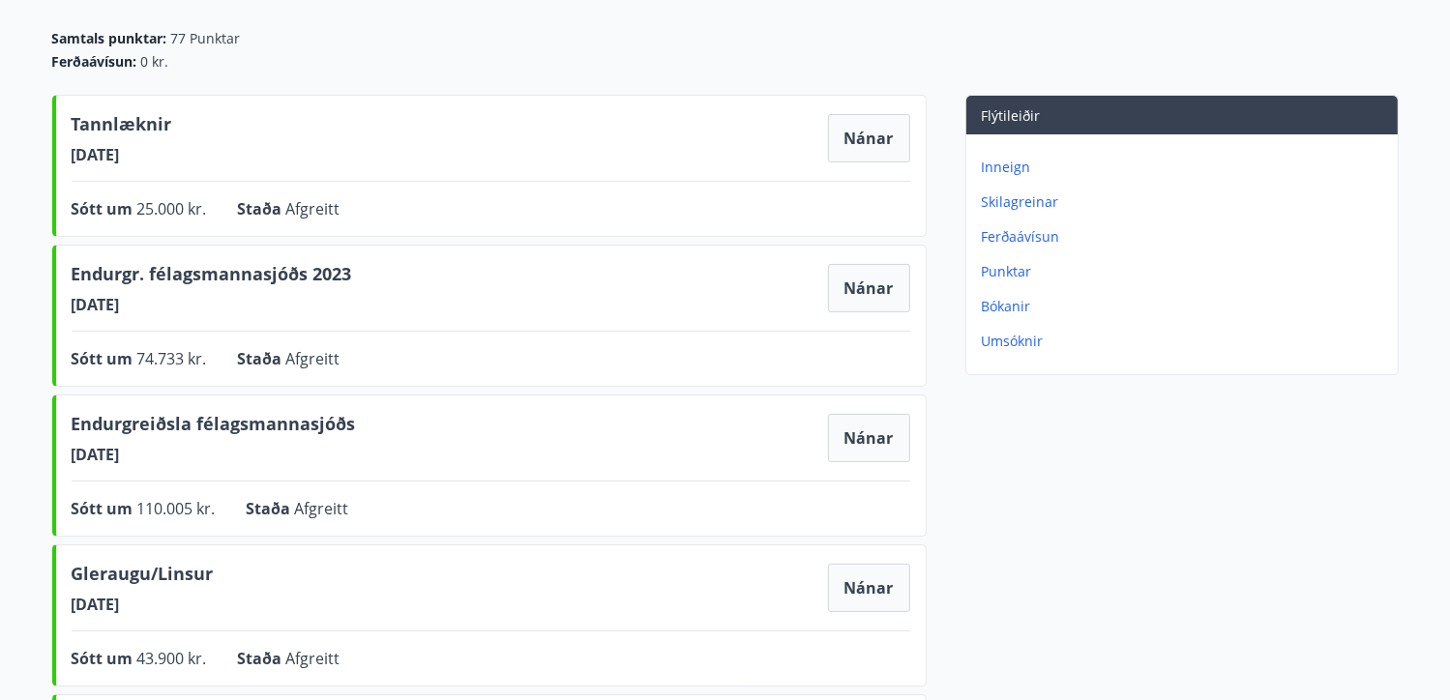
scroll to position [0, 0]
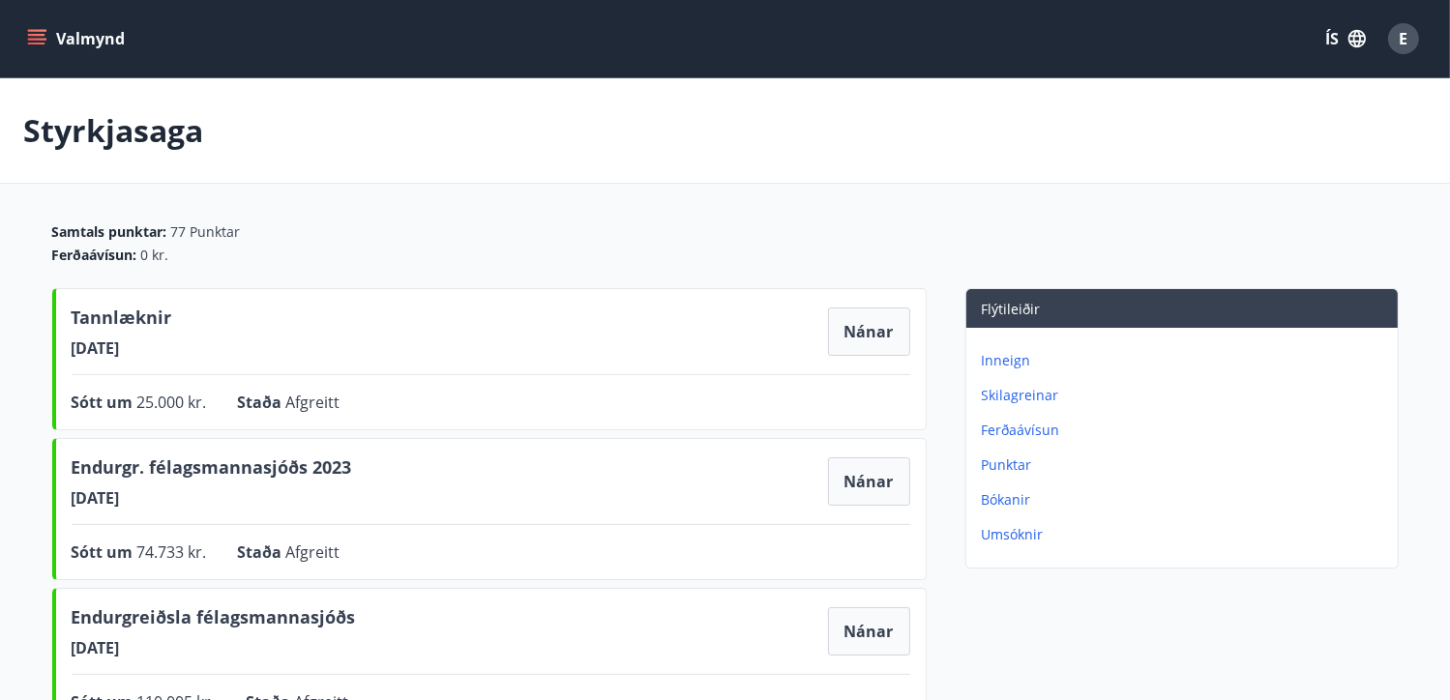
click at [41, 34] on icon "menu" at bounding box center [36, 35] width 17 height 2
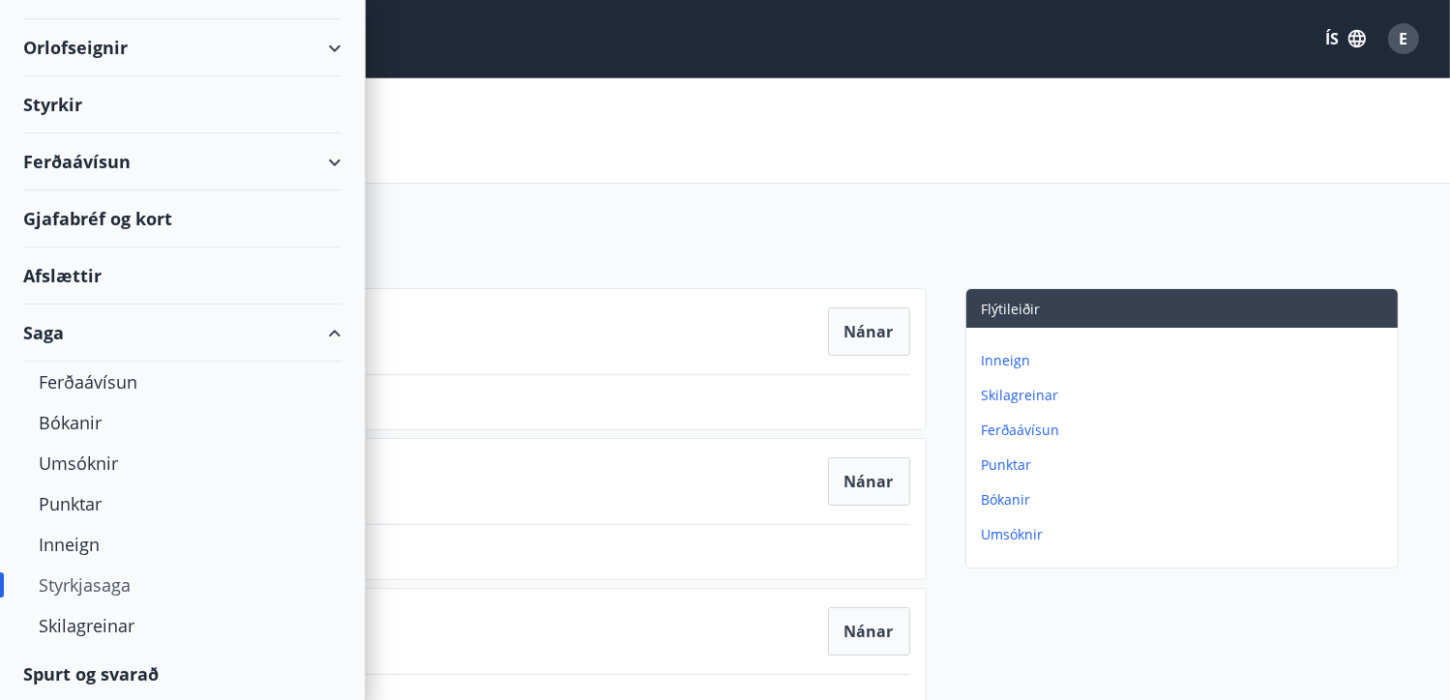
scroll to position [124, 0]
click at [321, 331] on div "Saga" at bounding box center [182, 333] width 318 height 57
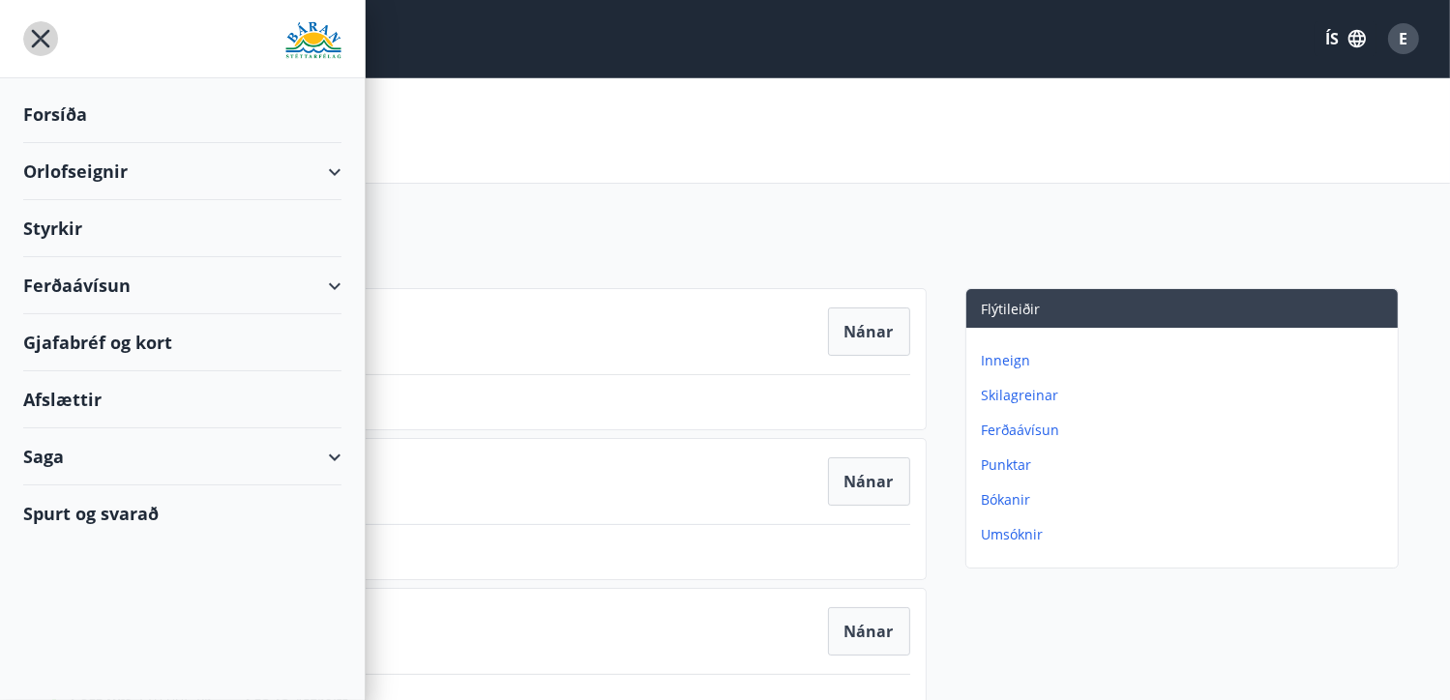
click at [36, 38] on icon "menu" at bounding box center [40, 38] width 35 height 35
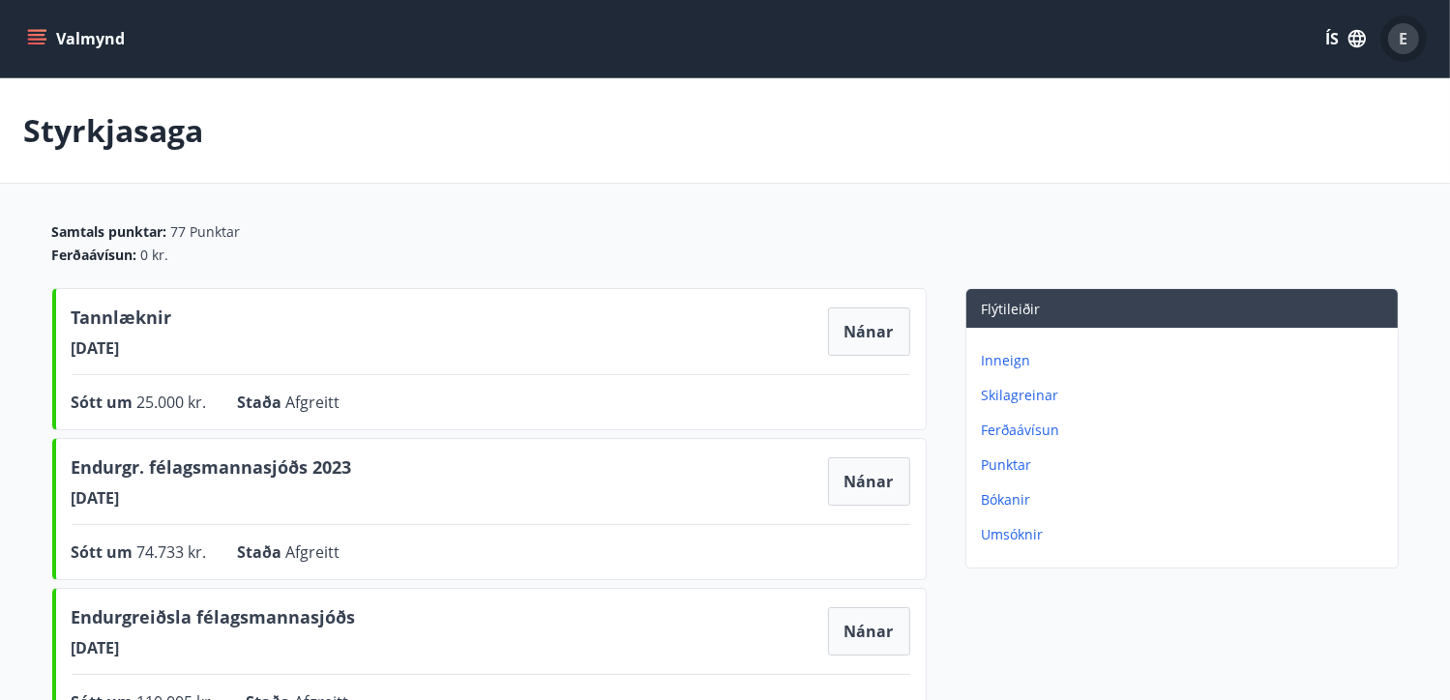
click at [1402, 36] on span "E" at bounding box center [1404, 38] width 9 height 21
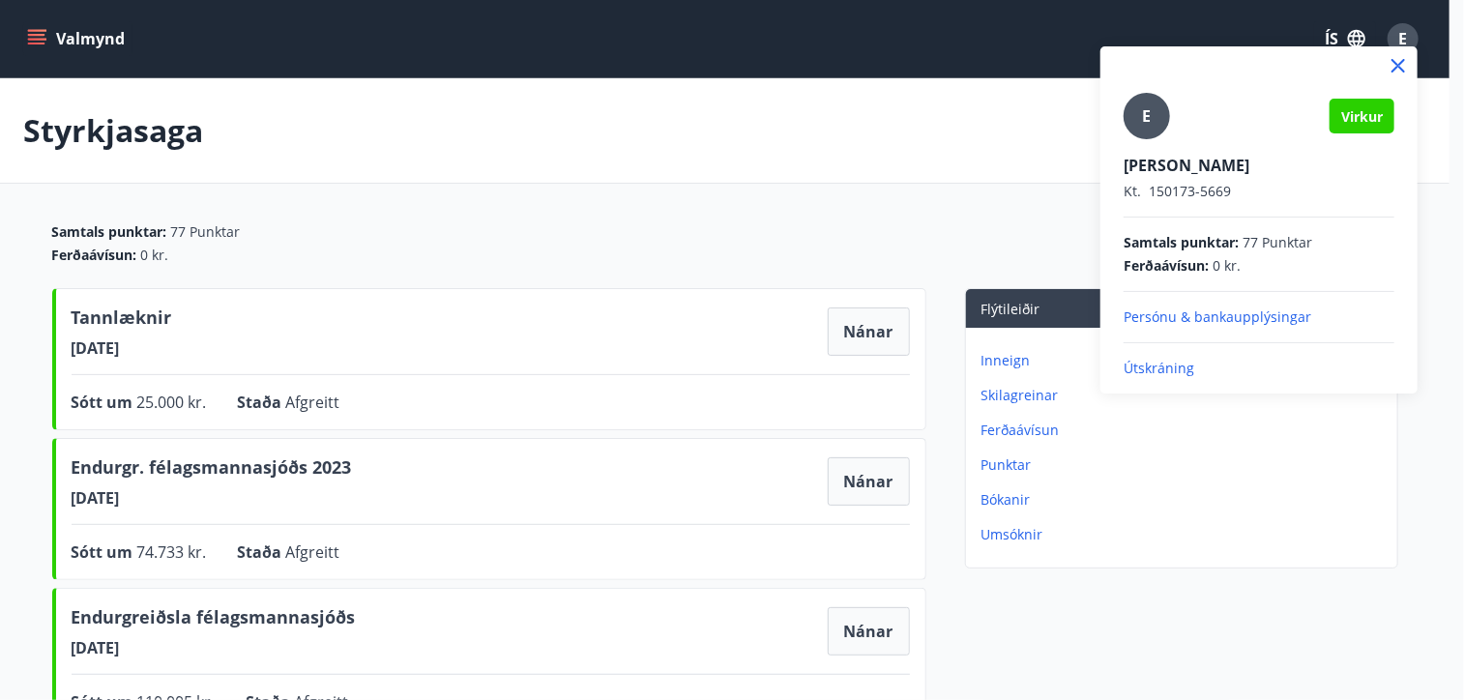
click at [1174, 362] on p "Útskráning" at bounding box center [1259, 368] width 271 height 19
